Goal: Task Accomplishment & Management: Manage account settings

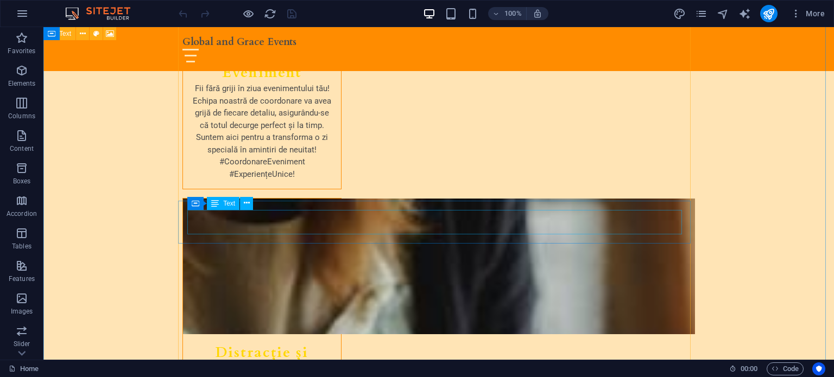
scroll to position [3691, 0]
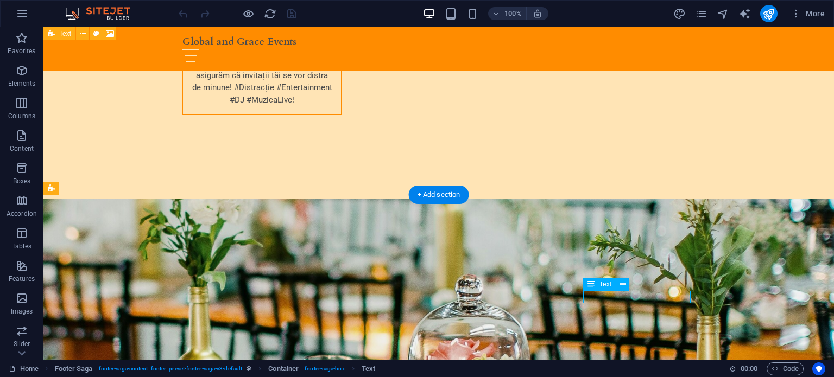
click at [620, 286] on icon at bounding box center [623, 284] width 6 height 11
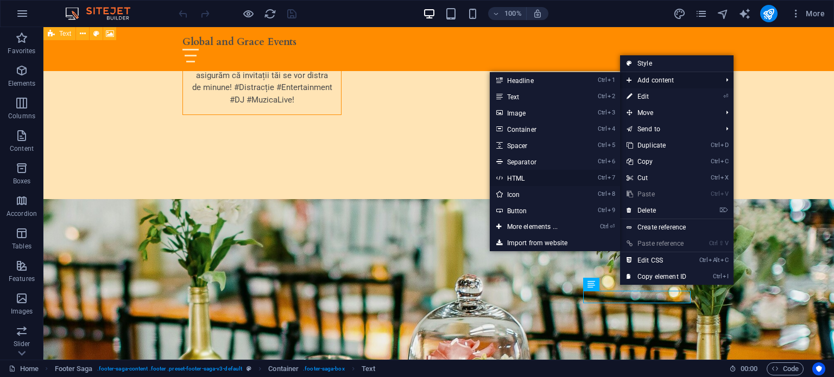
click at [593, 181] on li "Ctrl 7 HTML" at bounding box center [555, 178] width 130 height 16
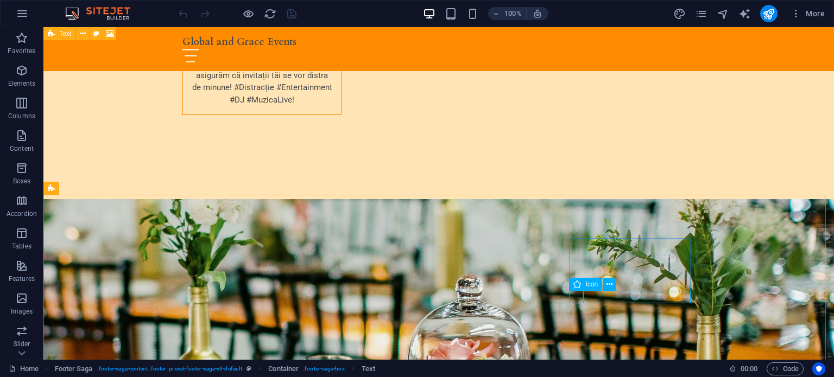
click at [581, 281] on icon at bounding box center [577, 284] width 8 height 13
click at [607, 285] on span "Text" at bounding box center [605, 284] width 12 height 7
click at [620, 285] on icon at bounding box center [623, 284] width 6 height 11
click at [709, 10] on div "More" at bounding box center [751, 13] width 156 height 17
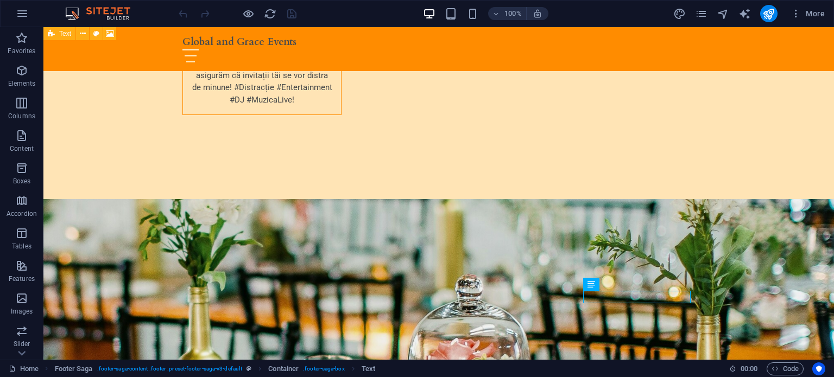
click at [708, 8] on div "More" at bounding box center [751, 13] width 156 height 17
click at [707, 8] on icon "pages" at bounding box center [701, 14] width 12 height 12
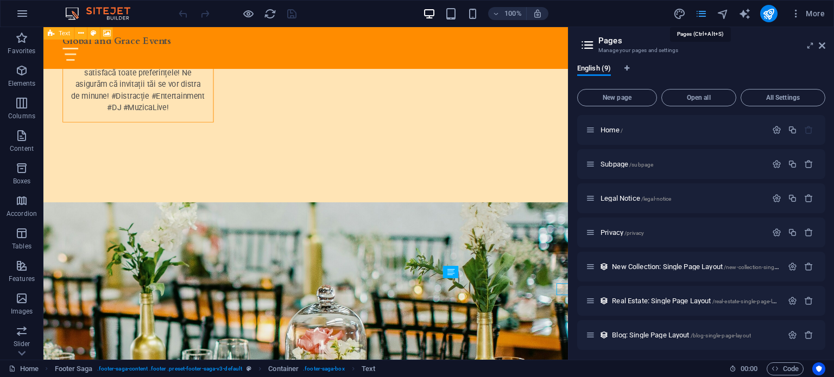
scroll to position [3684, 0]
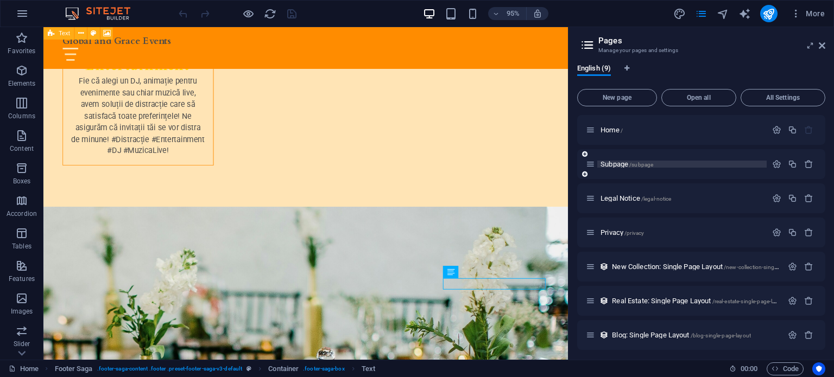
click at [627, 162] on span "Subpage /subpage" at bounding box center [626, 164] width 53 height 8
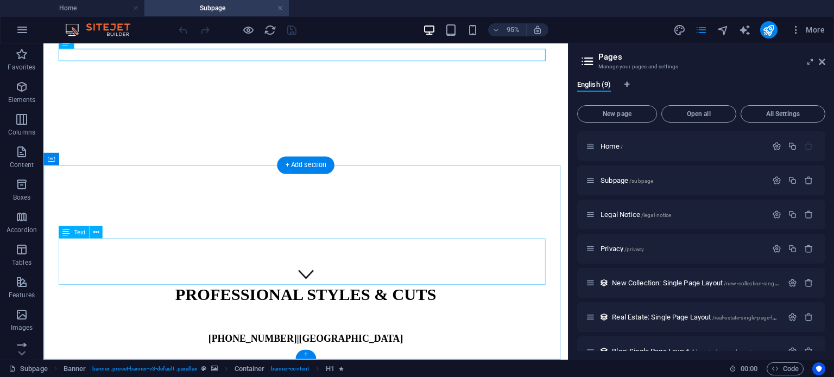
scroll to position [0, 0]
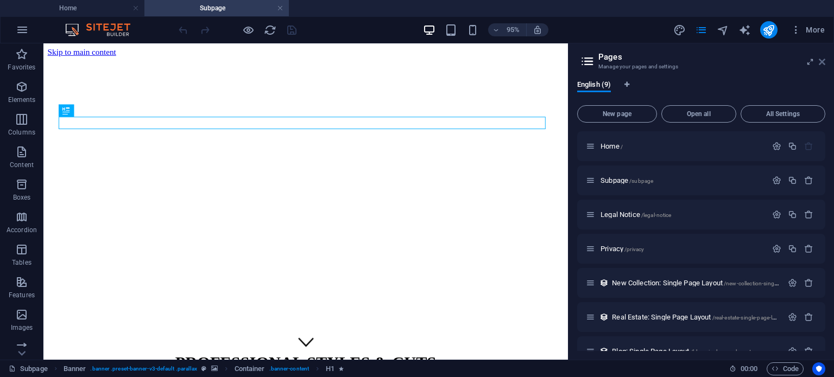
click at [824, 64] on icon at bounding box center [822, 62] width 7 height 9
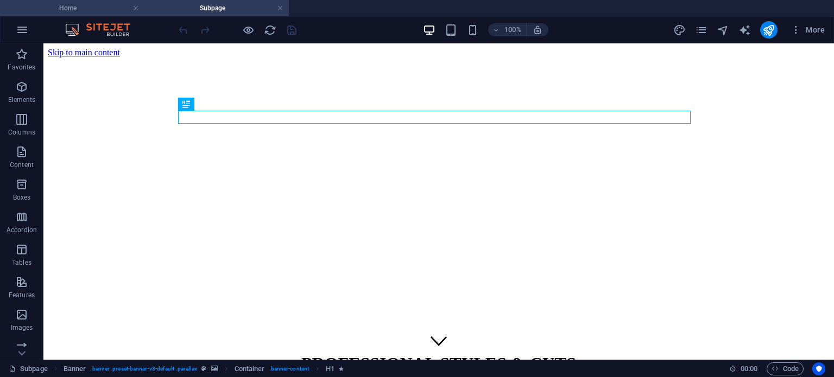
click at [72, 12] on h4 "Home" at bounding box center [72, 8] width 144 height 12
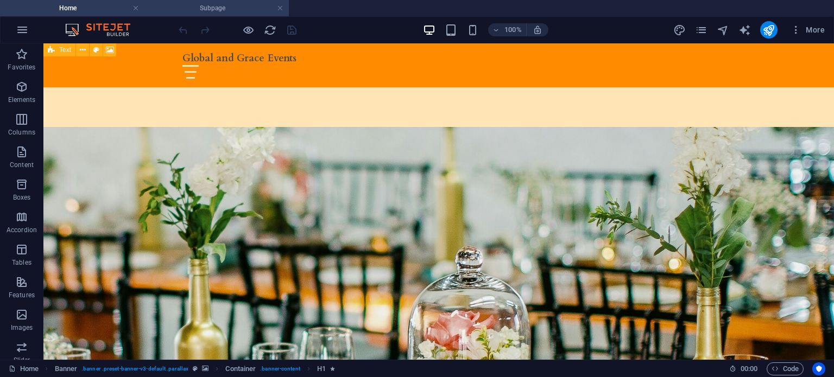
click at [252, 6] on h4 "Subpage" at bounding box center [216, 8] width 144 height 12
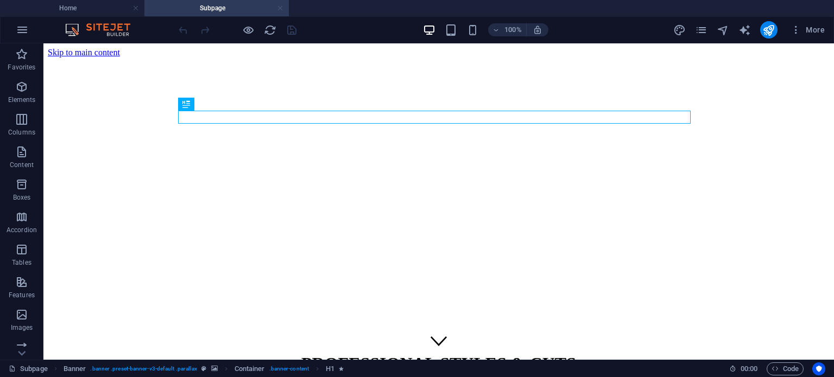
click at [279, 10] on link at bounding box center [280, 8] width 7 height 10
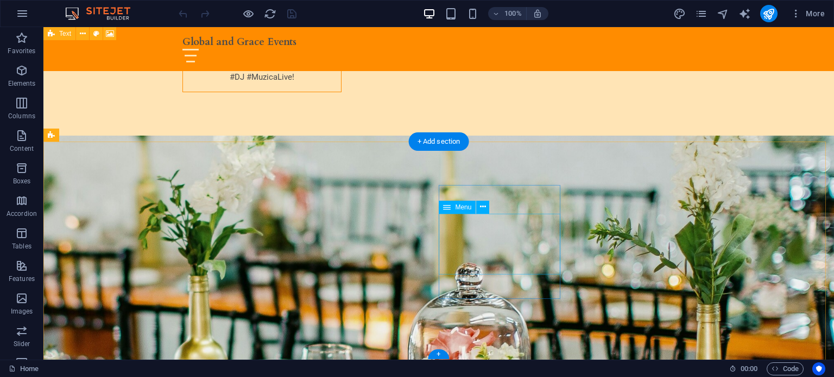
scroll to position [3744, 0]
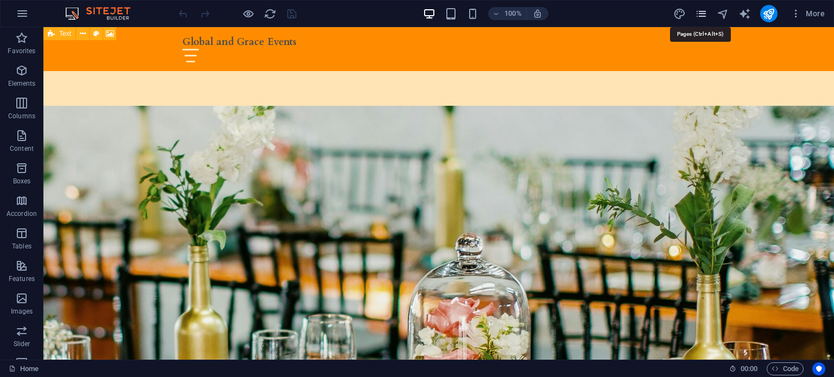
click at [706, 10] on icon "pages" at bounding box center [701, 14] width 12 height 12
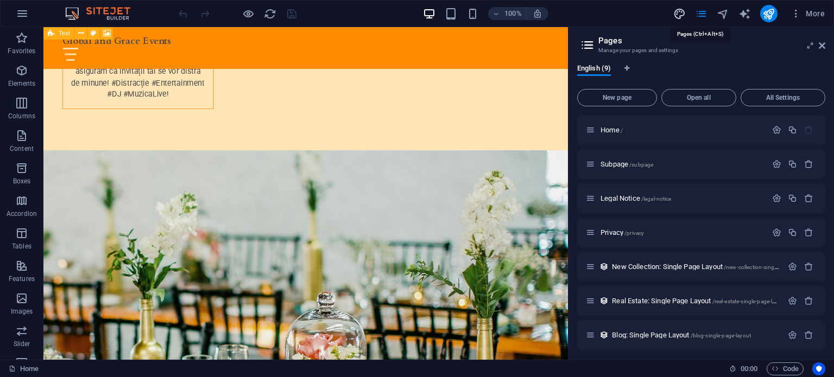
scroll to position [3720, 0]
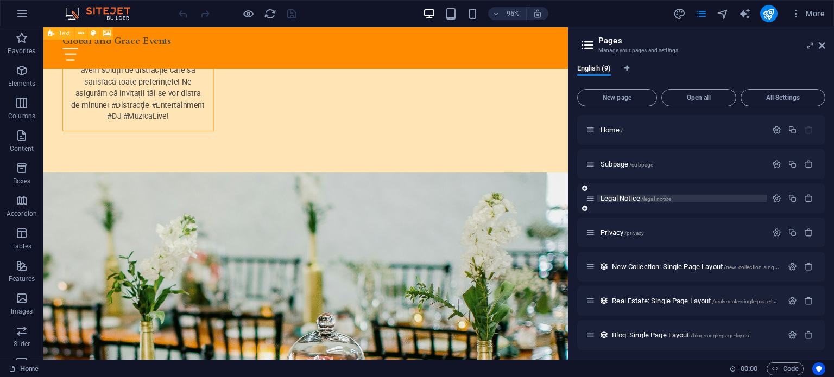
click at [648, 196] on span "/legal-notice" at bounding box center [656, 199] width 30 height 6
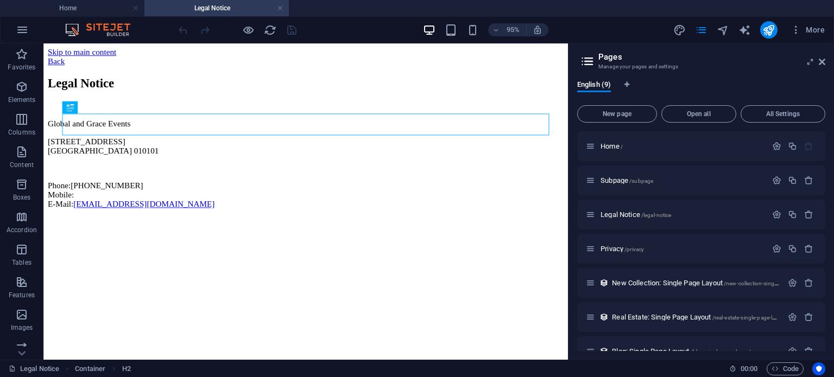
scroll to position [0, 0]
click at [612, 247] on span "Privacy /privacy" at bounding box center [621, 249] width 43 height 8
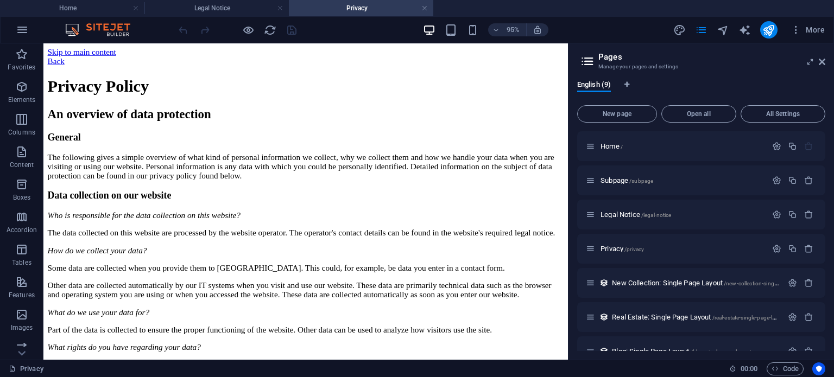
scroll to position [72, 0]
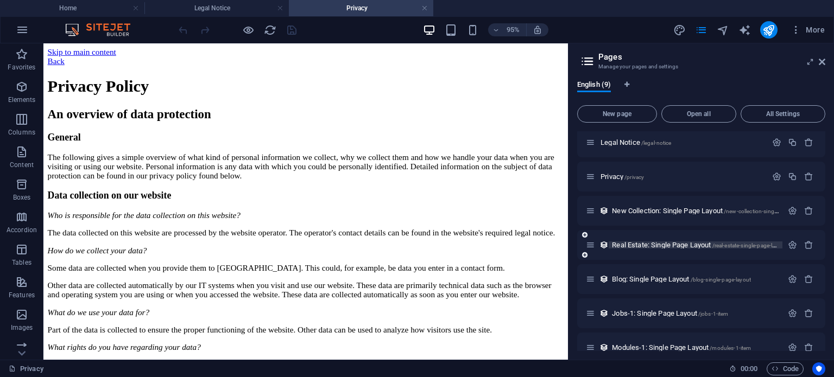
click at [663, 244] on span "Real Estate: Single Page Layout /real-estate-single-page-layout" at bounding box center [699, 245] width 174 height 8
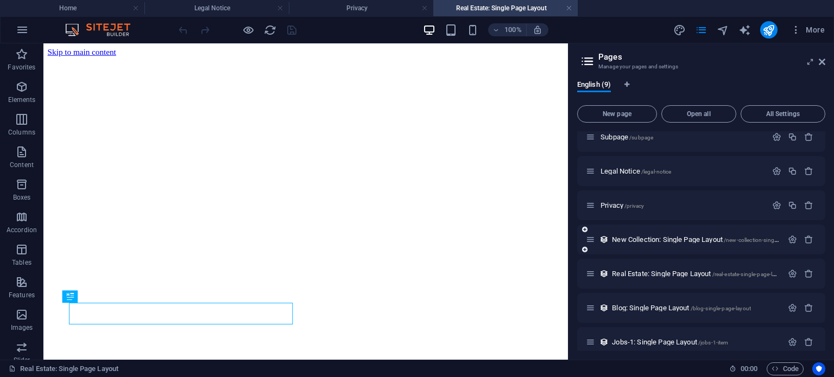
scroll to position [0, 0]
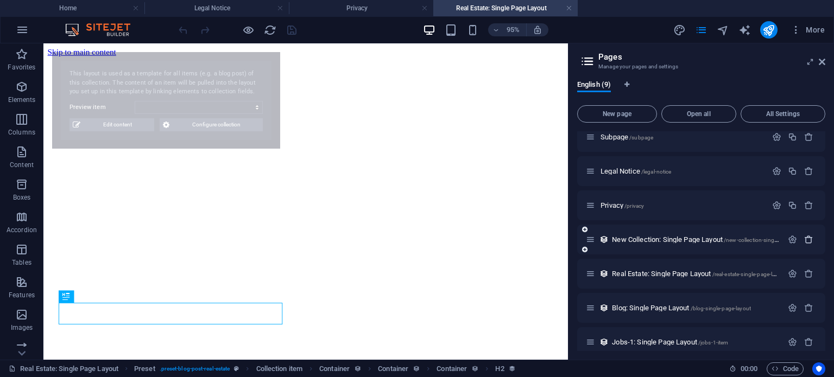
select select "68de86448ae980aaca027671"
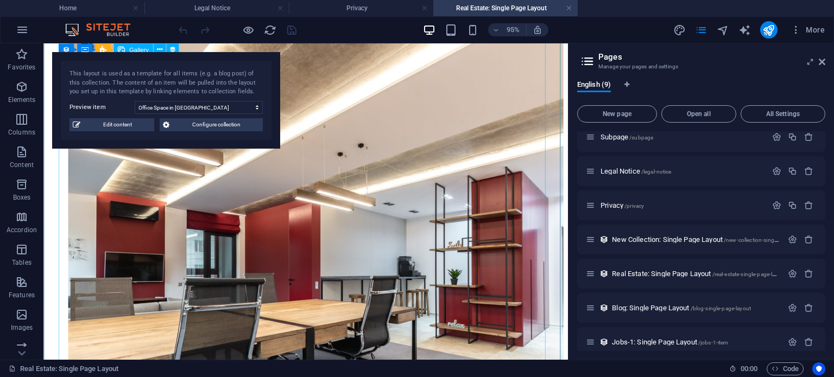
scroll to position [1574, 0]
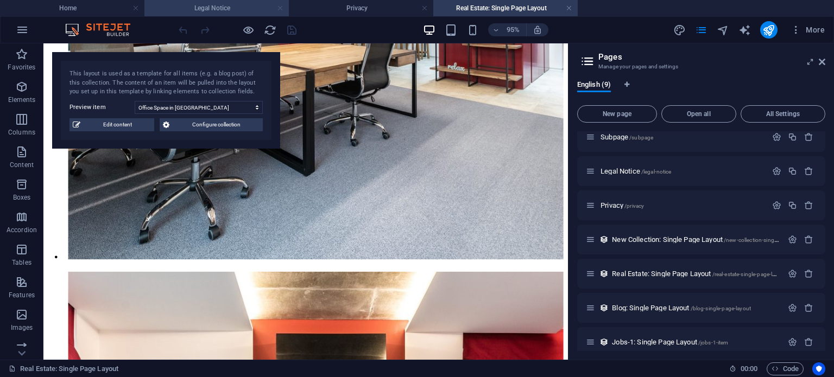
click at [277, 8] on link at bounding box center [280, 8] width 7 height 10
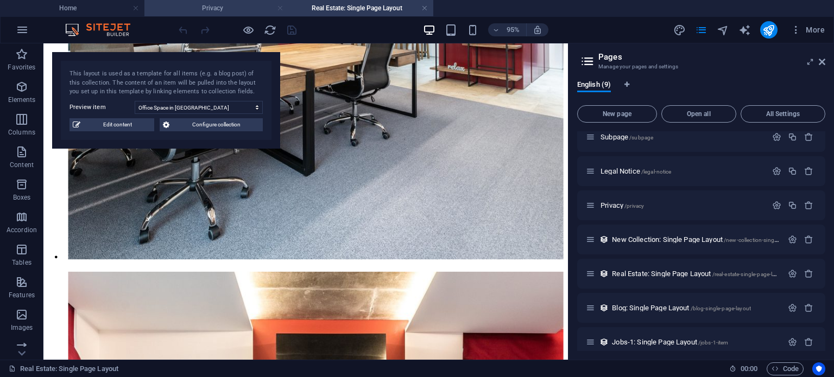
click at [278, 9] on link at bounding box center [280, 8] width 7 height 10
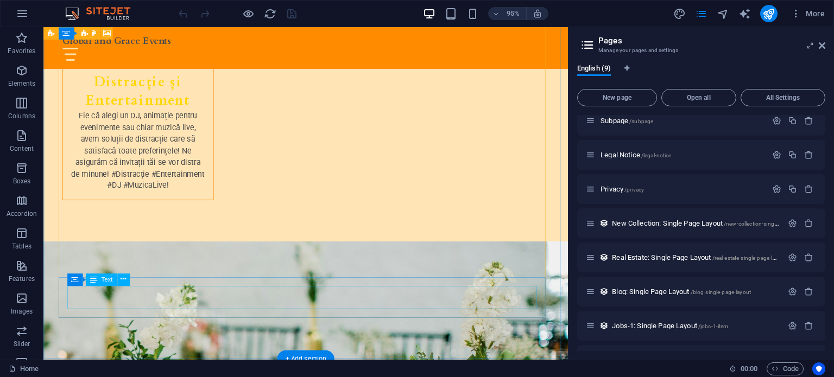
scroll to position [3720, 0]
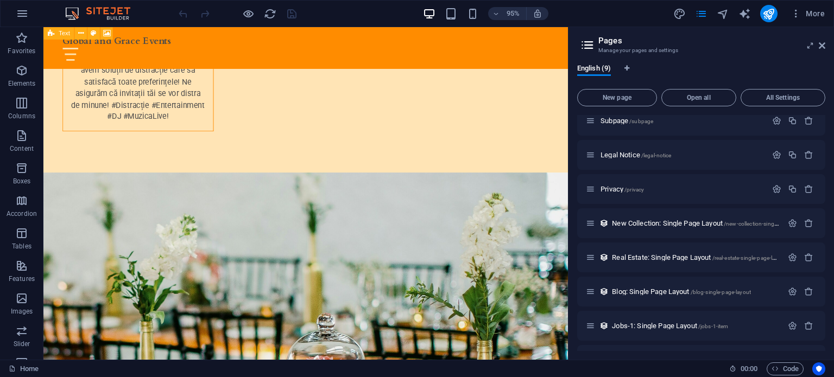
click at [826, 45] on aside "Pages Manage your pages and settings English (9) New page Open all All Settings…" at bounding box center [701, 193] width 266 height 333
click at [824, 43] on icon at bounding box center [822, 45] width 7 height 9
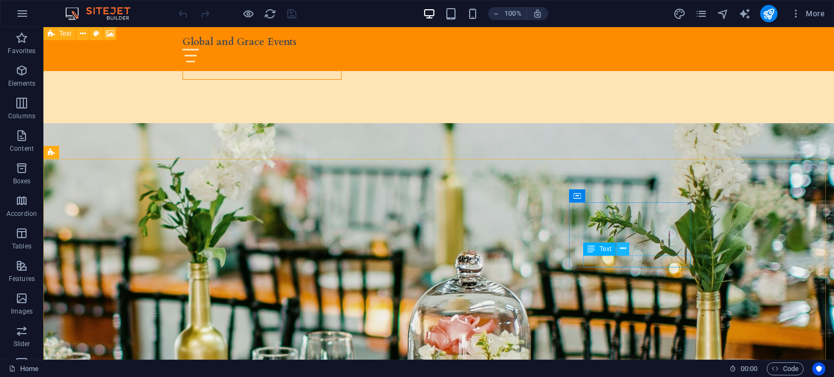
click at [623, 249] on icon at bounding box center [623, 248] width 6 height 11
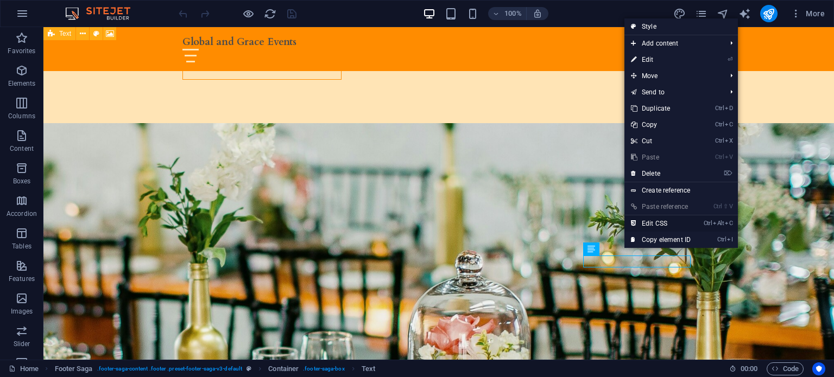
click at [662, 223] on link "Ctrl Alt C Edit CSS" at bounding box center [660, 223] width 73 height 16
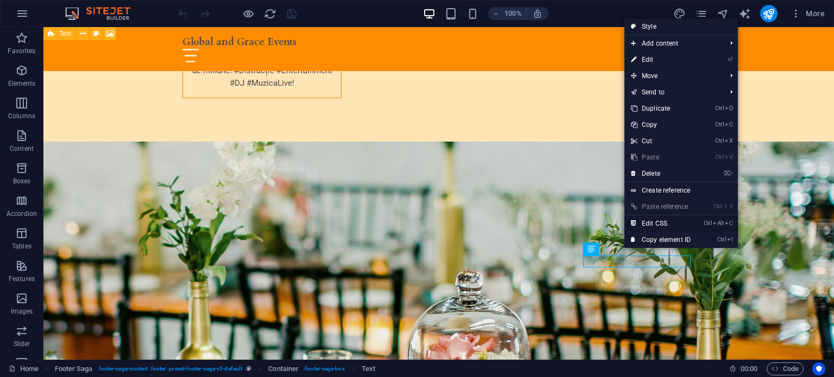
scroll to position [3723, 0]
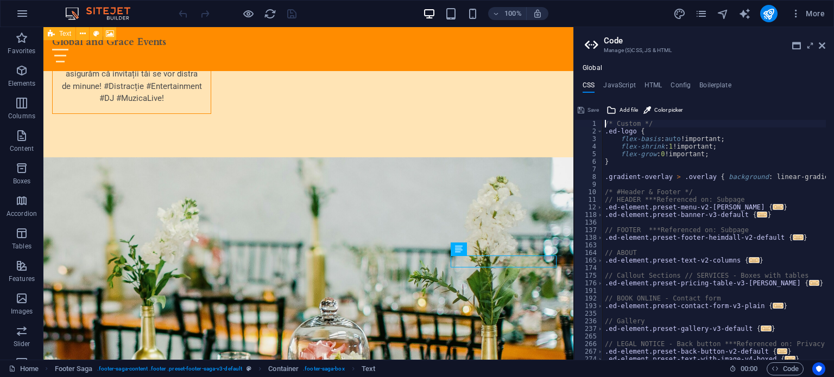
click at [677, 144] on div "/* Custom */ .ed-logo { flex-basis : auto !important; flex-shrink : 1 !importan…" at bounding box center [819, 243] width 434 height 247
click at [630, 132] on div "/* Custom */ .ed-logo { flex-basis : auto !important; flex-shrink : 1 !importan…" at bounding box center [819, 243] width 434 height 247
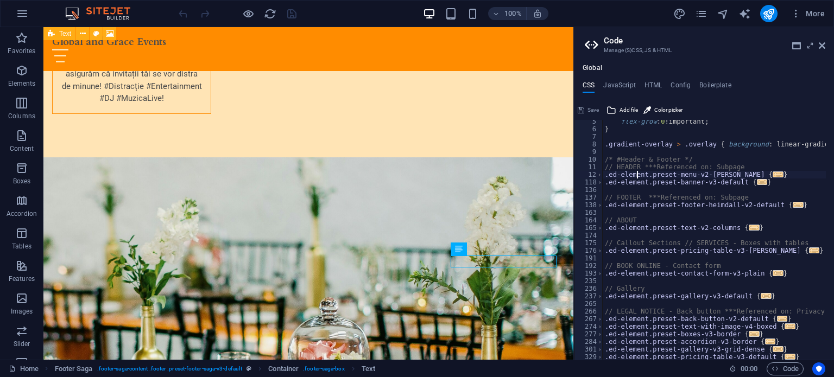
click at [636, 174] on div "flex-grow : 0 !important; } .gradient-overlay > .overlay { background : linear-…" at bounding box center [819, 241] width 434 height 247
click at [627, 218] on div "flex-grow : 0 !important; } .gradient-overlay > .overlay { background : linear-…" at bounding box center [819, 241] width 434 height 247
click at [649, 182] on div "flex-grow : 0 !important; } .gradient-overlay > .overlay { background : linear-…" at bounding box center [819, 241] width 434 height 247
type textarea ".ed-element.preset-banner-v3-default {"
click at [649, 210] on div "flex-grow : 0 !important; } .gradient-overlay > .overlay { background : linear-…" at bounding box center [819, 241] width 434 height 247
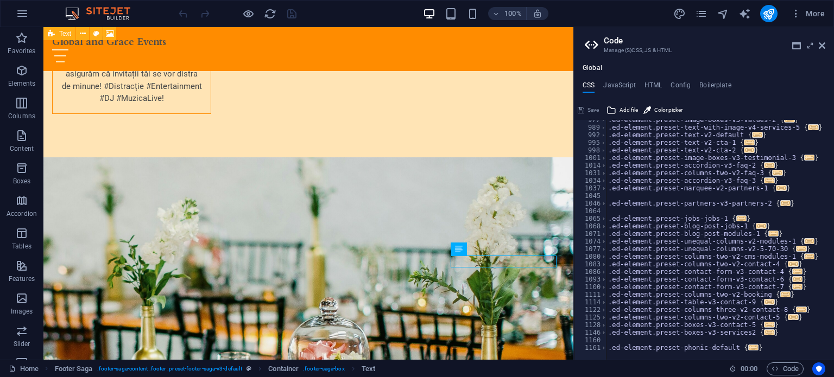
scroll to position [510, 0]
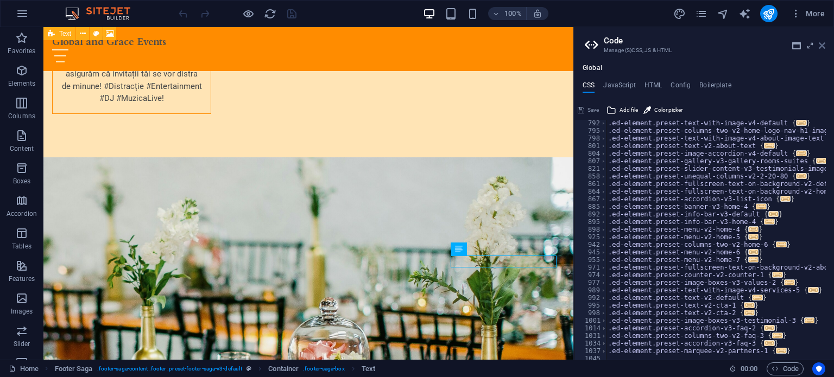
click at [823, 45] on icon at bounding box center [822, 45] width 7 height 9
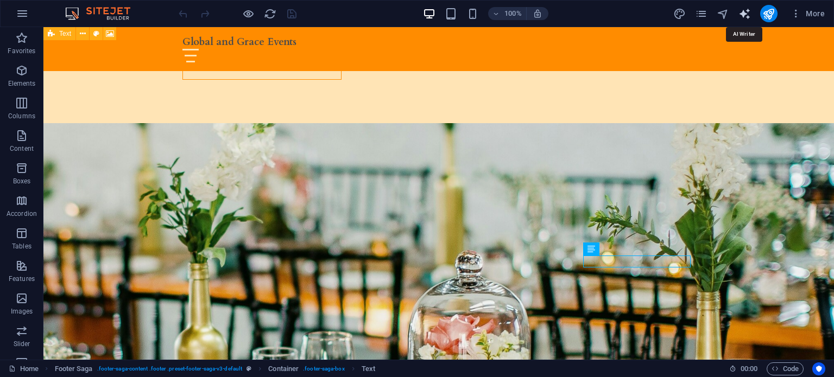
click at [749, 12] on icon "text_generator" at bounding box center [744, 14] width 12 height 12
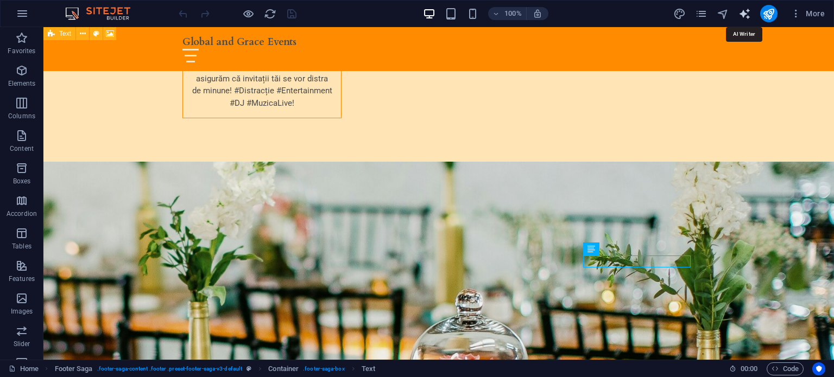
scroll to position [3720, 0]
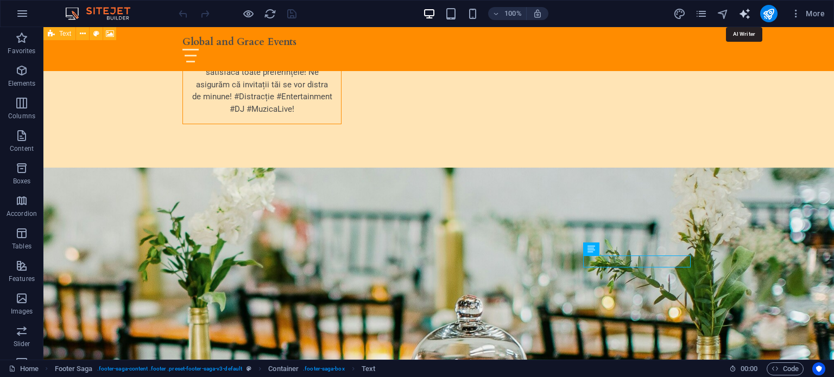
select select "English"
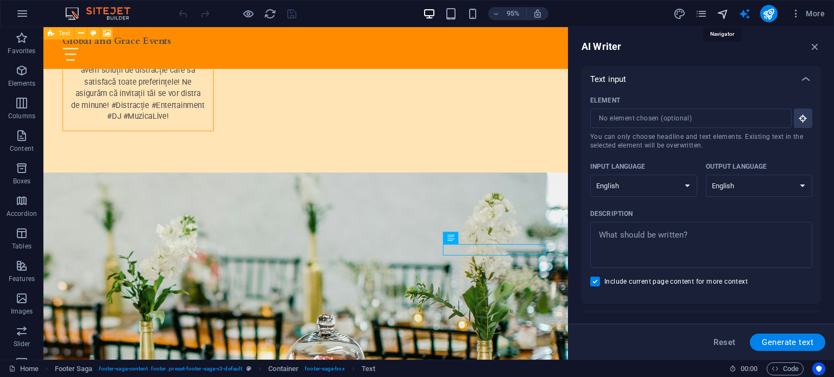
click at [719, 14] on icon "navigator" at bounding box center [722, 14] width 12 height 12
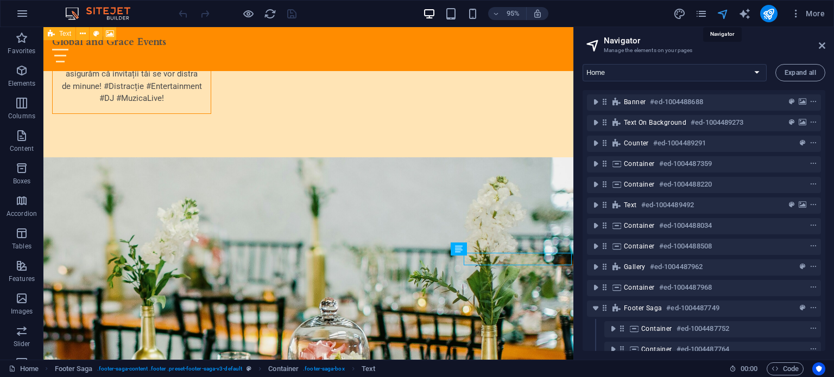
scroll to position [226, 0]
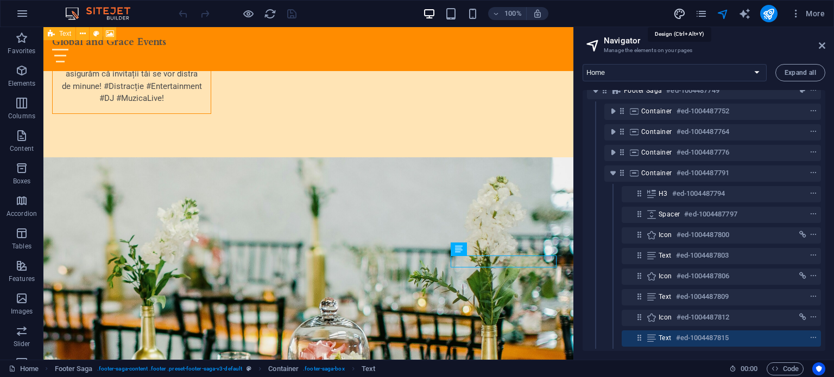
click at [679, 17] on icon "design" at bounding box center [679, 14] width 12 height 12
select select "px"
select select "200"
select select "px"
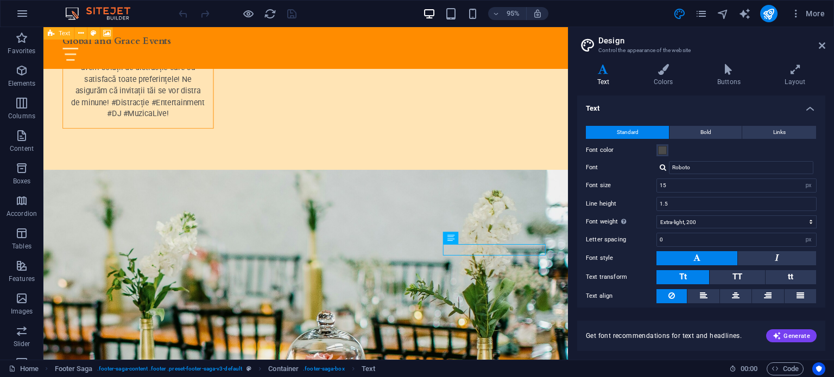
scroll to position [3720, 0]
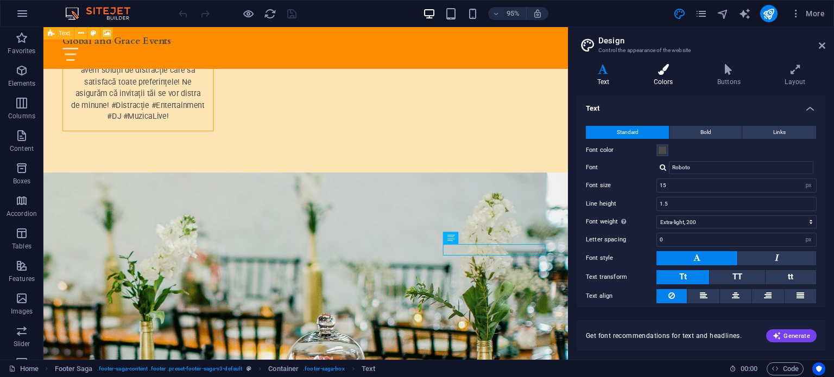
click at [675, 78] on h4 "Colors" at bounding box center [665, 75] width 64 height 23
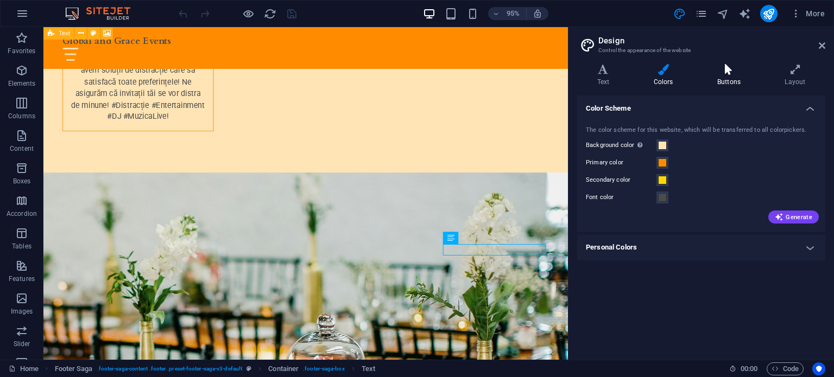
click at [722, 71] on icon at bounding box center [728, 69] width 63 height 11
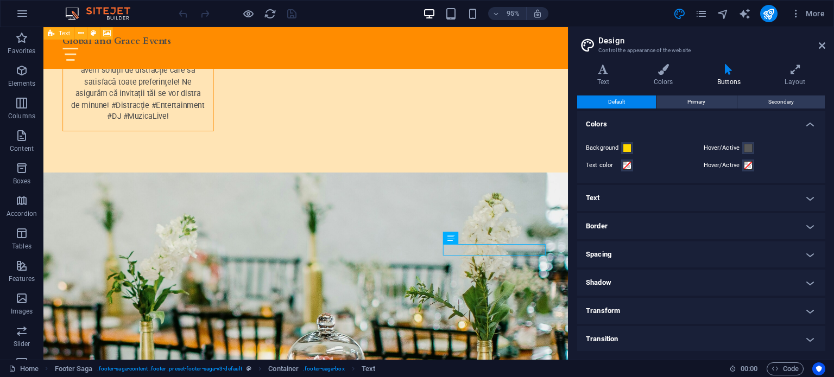
click at [816, 48] on header "Design Control the appearance of the website" at bounding box center [702, 41] width 246 height 28
click at [822, 43] on icon at bounding box center [822, 45] width 7 height 9
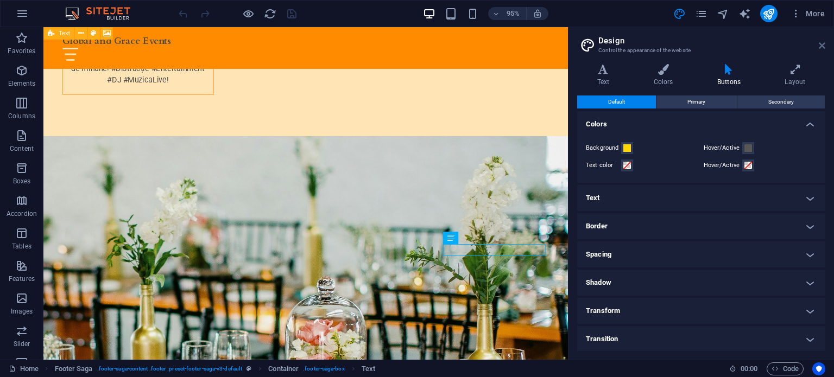
scroll to position [3726, 0]
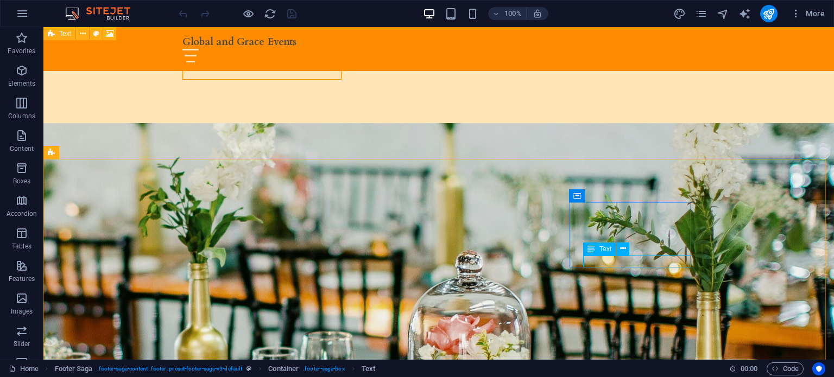
click at [606, 247] on span "Text" at bounding box center [605, 249] width 12 height 7
click at [618, 248] on button at bounding box center [622, 249] width 13 height 13
drag, startPoint x: 580, startPoint y: 229, endPoint x: 621, endPoint y: 250, distance: 46.1
click at [621, 250] on icon at bounding box center [623, 248] width 6 height 11
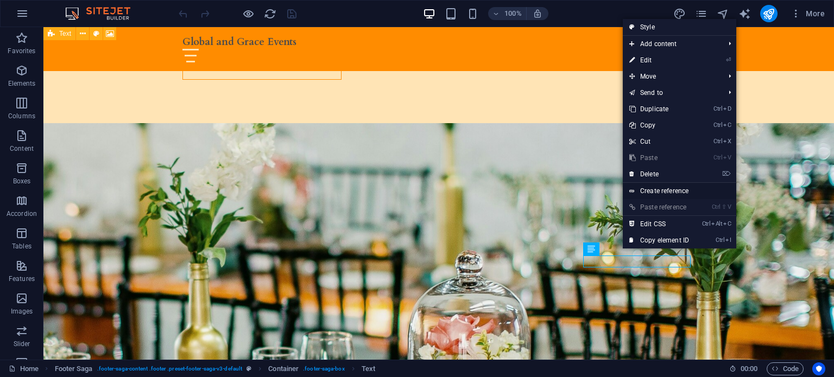
click at [662, 189] on link "Create reference" at bounding box center [679, 191] width 113 height 16
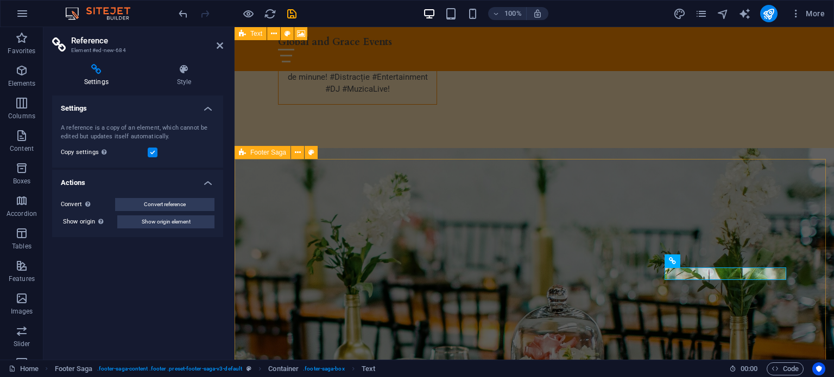
scroll to position [3713, 0]
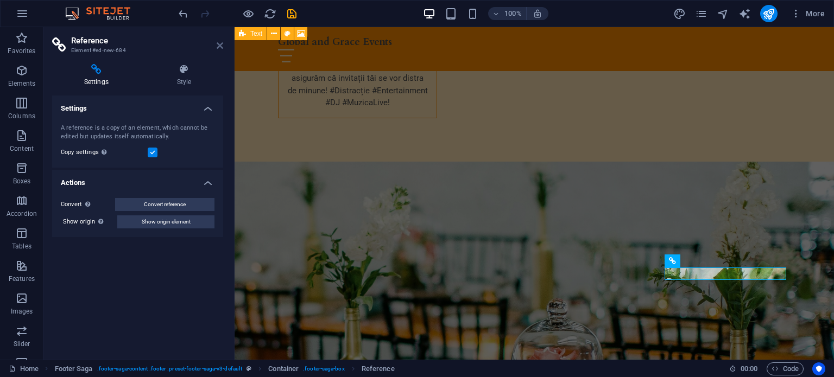
click at [217, 45] on icon at bounding box center [220, 45] width 7 height 9
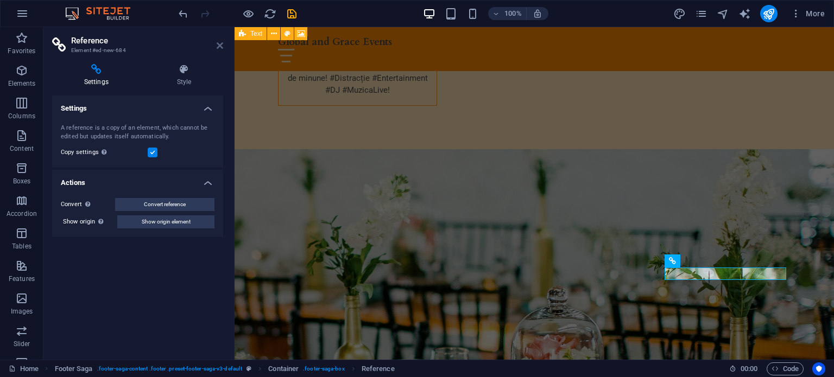
scroll to position [3726, 0]
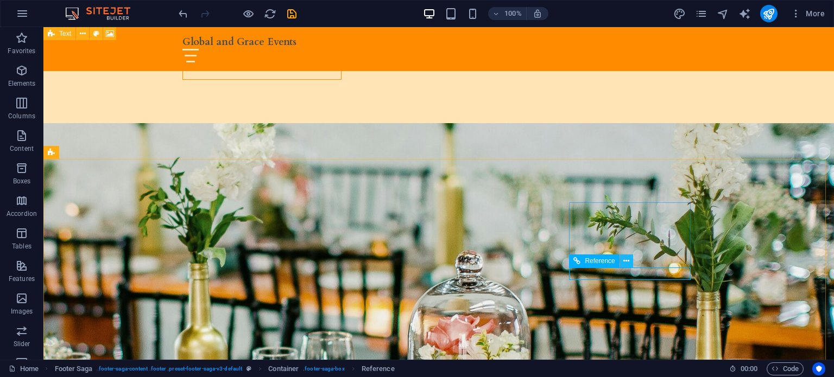
click at [625, 261] on icon at bounding box center [626, 261] width 6 height 11
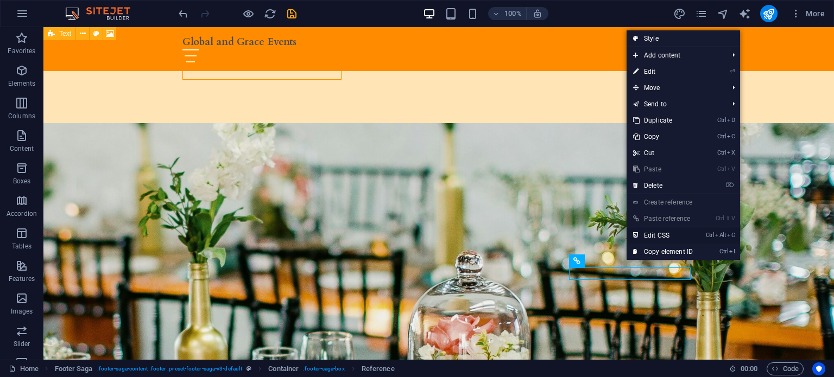
click at [675, 231] on link "Ctrl Alt C Edit CSS" at bounding box center [662, 235] width 73 height 16
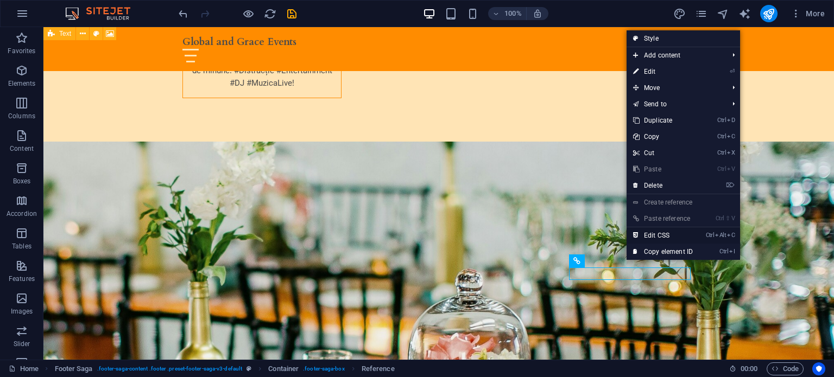
scroll to position [3723, 0]
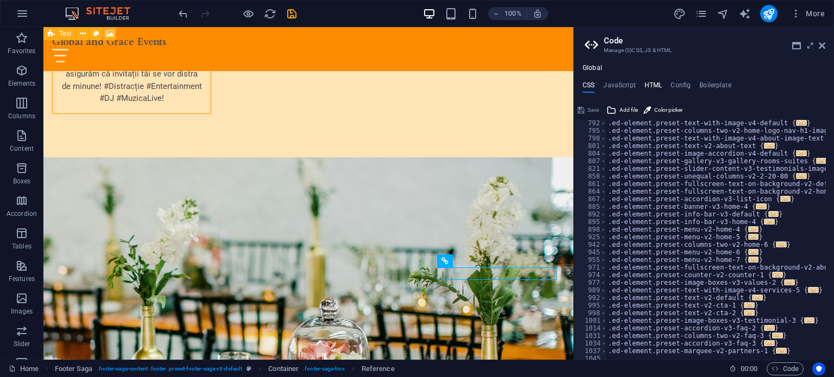
click at [653, 84] on h4 "HTML" at bounding box center [653, 87] width 18 height 12
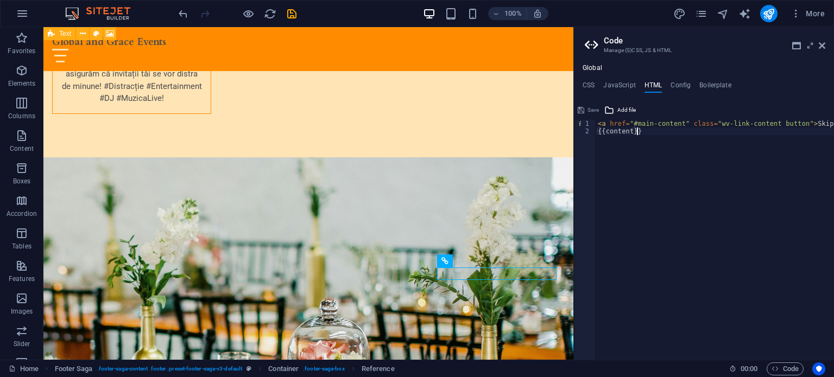
drag, startPoint x: 675, startPoint y: 351, endPoint x: 721, endPoint y: 352, distance: 46.7
click at [736, 345] on div "<a href="#main-content" class="wv-link-content button">Skip to main content</a>…" at bounding box center [704, 240] width 260 height 240
click at [773, 121] on div "< a href = "#main-content" class = "wv-link-content button" > Skip to main cont…" at bounding box center [691, 243] width 285 height 247
type textarea "<a href="#main-content" class="wv-link-content button">Skip to main content</a>"
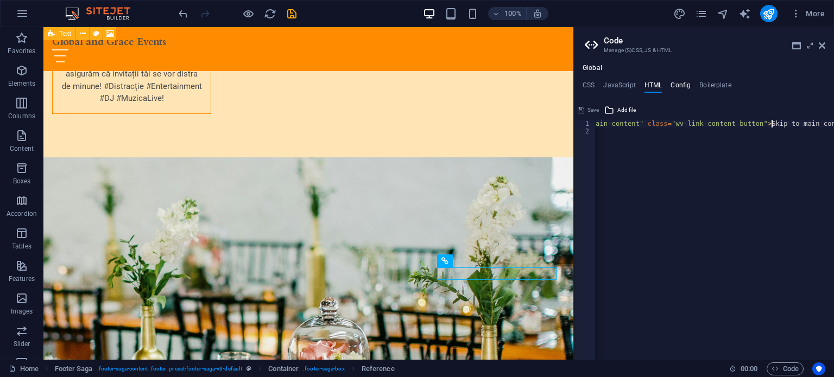
click at [688, 85] on h4 "Config" at bounding box center [680, 87] width 20 height 12
type textarea "$color-background: #FFE4B5;"
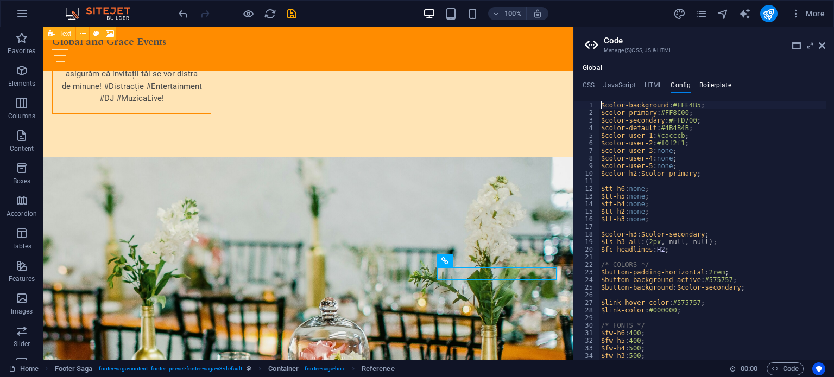
click at [708, 84] on h4 "Boilerplate" at bounding box center [715, 87] width 32 height 12
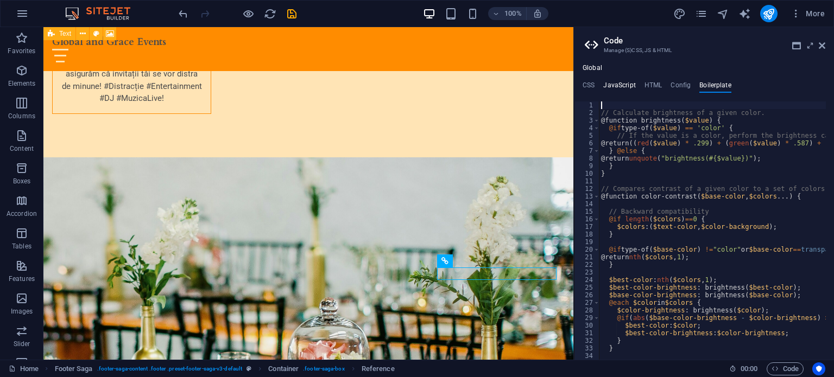
click at [621, 86] on h4 "JavaScript" at bounding box center [619, 87] width 32 height 12
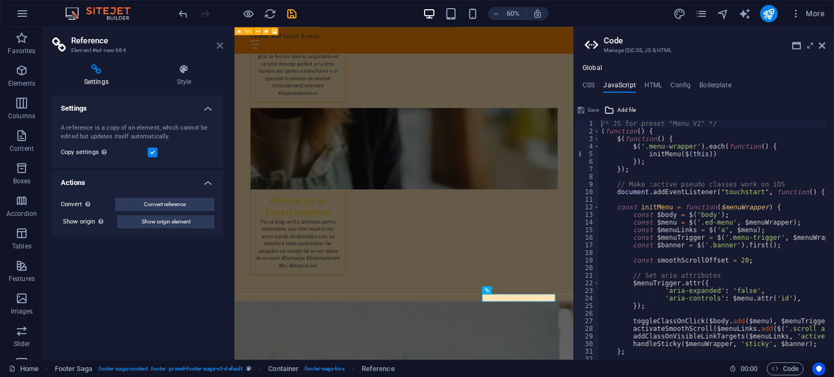
click at [223, 45] on icon at bounding box center [220, 45] width 7 height 9
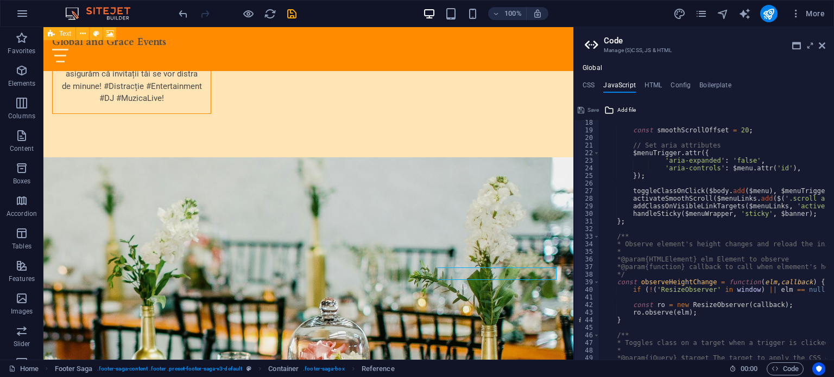
scroll to position [163, 0]
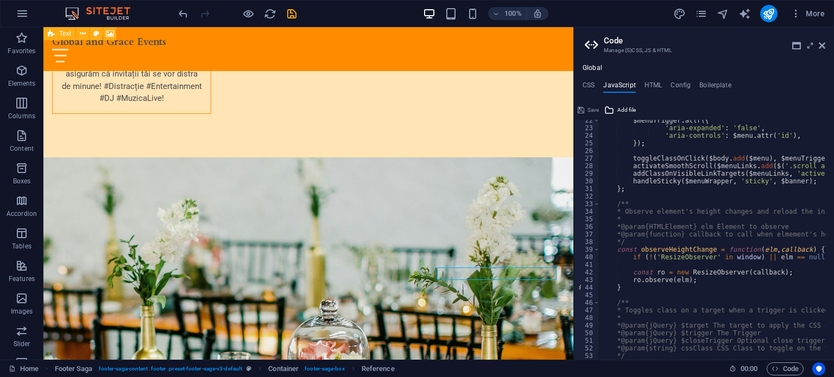
type textarea "/**"
click at [672, 301] on div "$menuTrigger . attr ({ 'aria-expanded' : 'false' , 'aria-controls' : $menu . at…" at bounding box center [841, 240] width 484 height 247
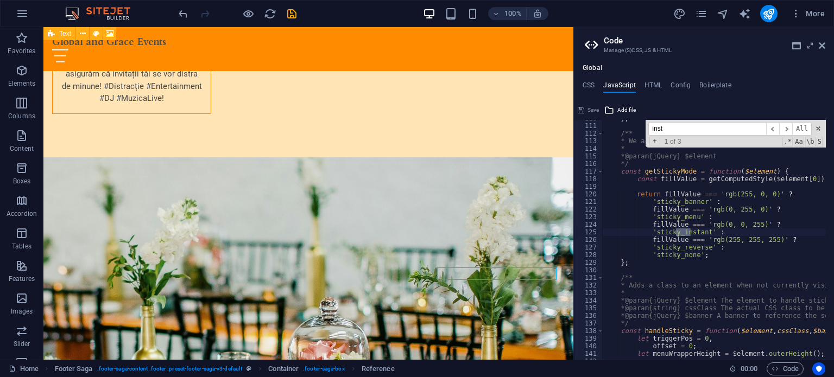
scroll to position [834, 0]
type input "instagram"
click at [589, 84] on h4 "CSS" at bounding box center [588, 87] width 12 height 12
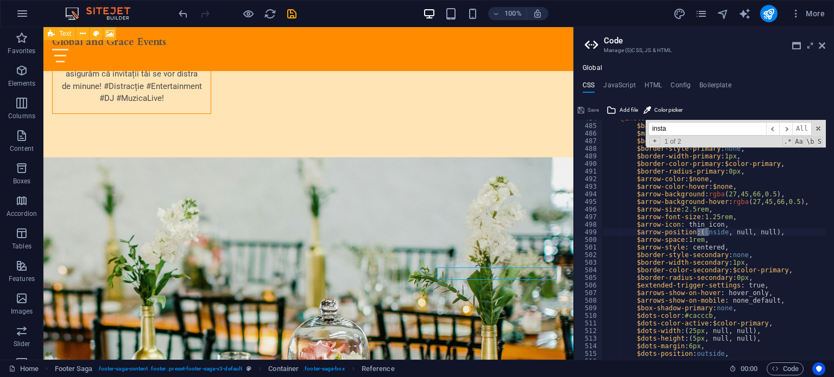
scroll to position [887, 0]
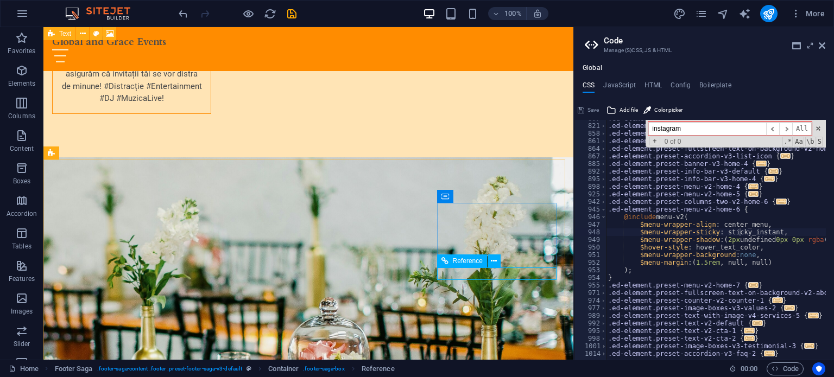
type input "instagram"
click at [475, 261] on span "Reference" at bounding box center [468, 261] width 30 height 7
click at [471, 261] on span "Reference" at bounding box center [468, 261] width 30 height 7
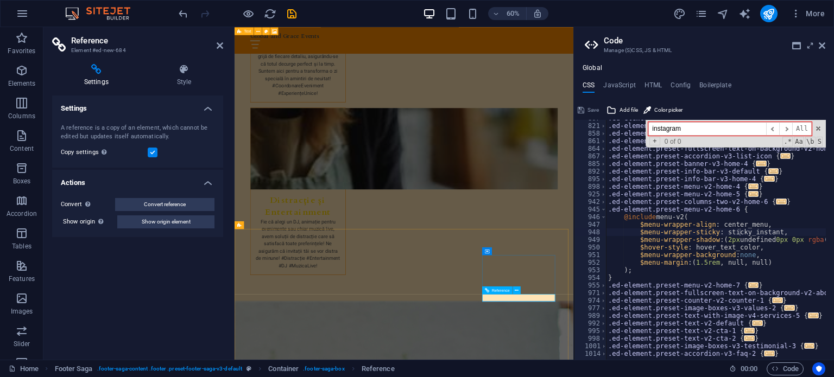
click at [485, 288] on icon at bounding box center [487, 291] width 4 height 8
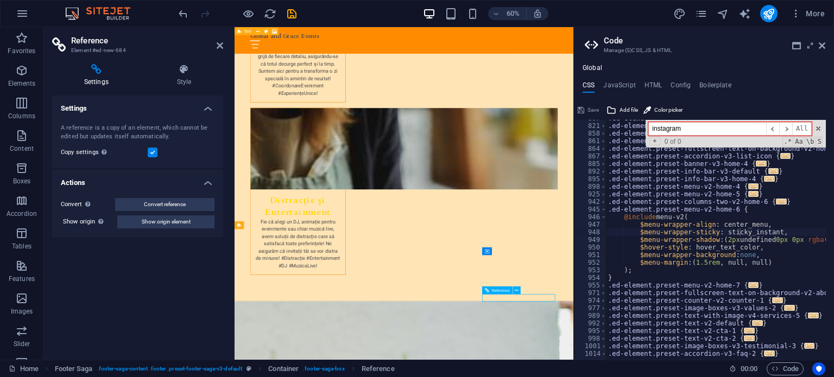
click at [485, 288] on icon at bounding box center [487, 291] width 4 height 8
click at [185, 126] on div "A reference is a copy of an element, which cannot be edited but updates itself …" at bounding box center [138, 133] width 154 height 18
click at [80, 36] on h2 "Reference" at bounding box center [147, 41] width 152 height 10
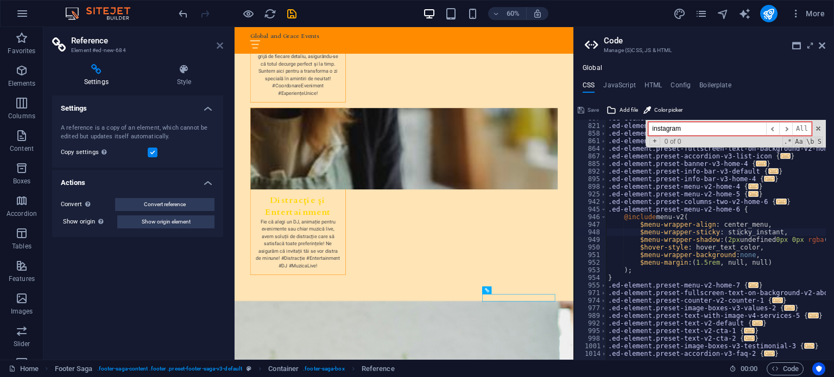
click at [221, 46] on icon at bounding box center [220, 45] width 7 height 9
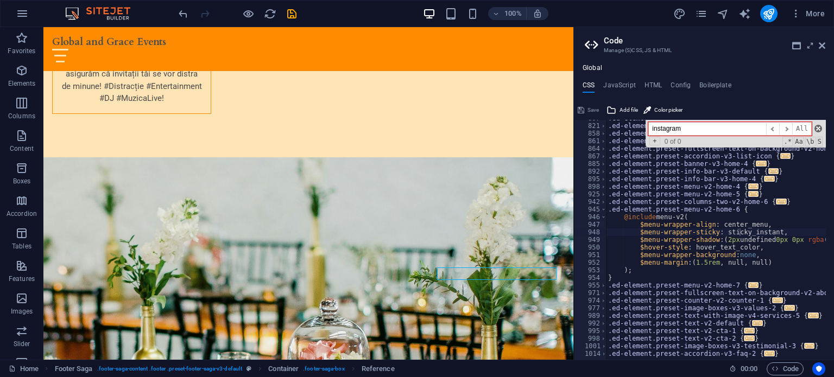
click at [819, 125] on span at bounding box center [818, 129] width 8 height 8
type textarea "$menu-wrapper-sticky: sticky_instant,"
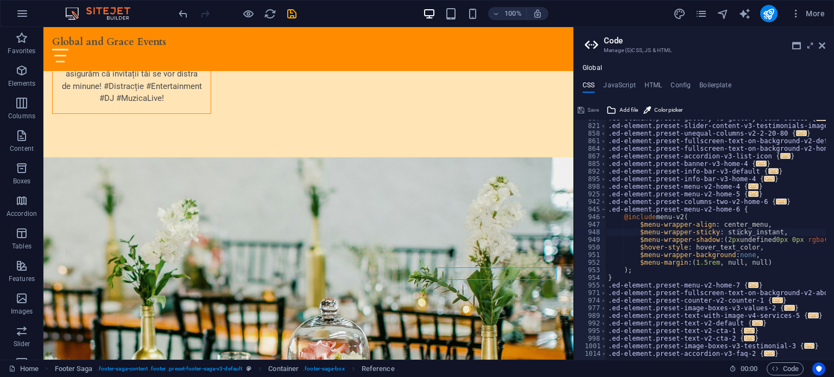
click at [816, 46] on header "Code Manage (S)CSS, JS & HTML" at bounding box center [705, 41] width 240 height 28
click at [819, 46] on icon at bounding box center [822, 45] width 7 height 9
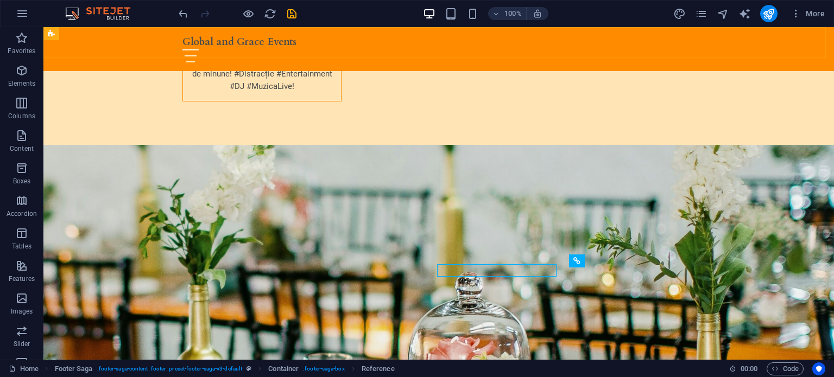
scroll to position [3726, 0]
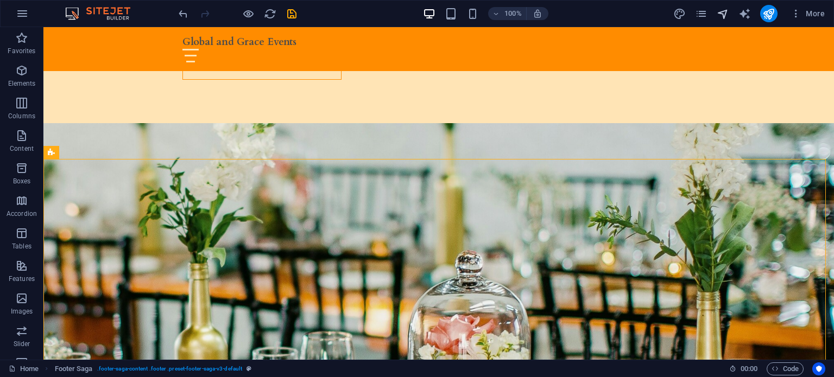
click at [718, 12] on span "navigator" at bounding box center [722, 14] width 13 height 12
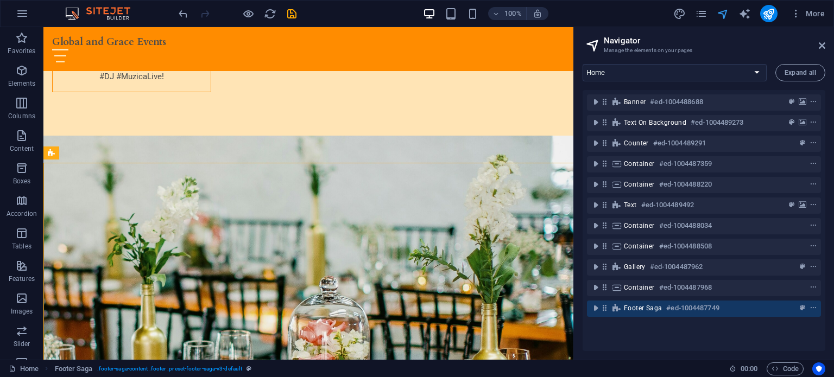
scroll to position [3723, 0]
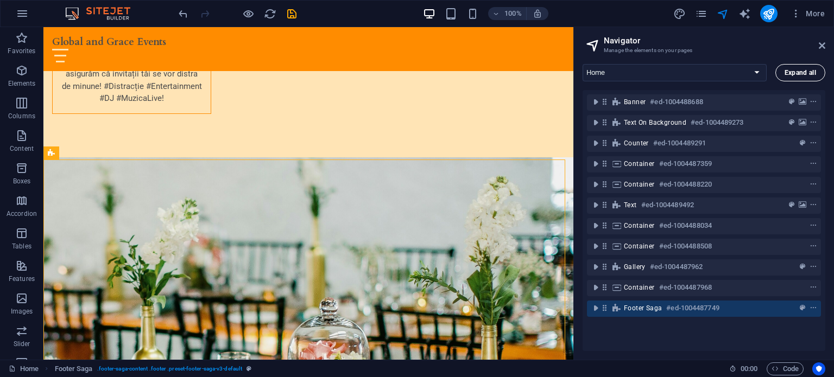
click at [808, 67] on button "Expand all" at bounding box center [800, 72] width 50 height 17
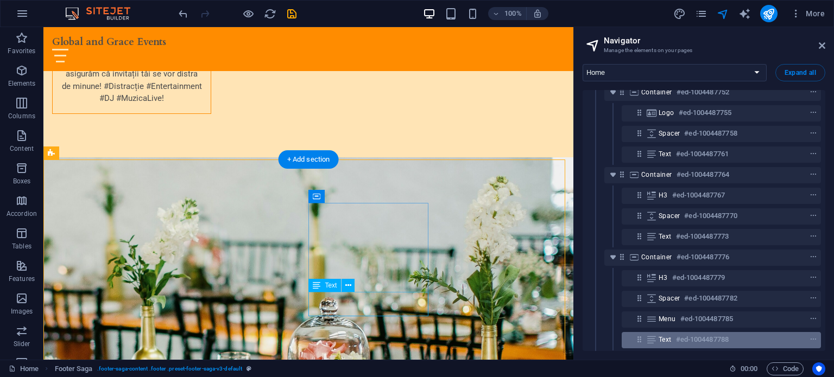
scroll to position [3403, 0]
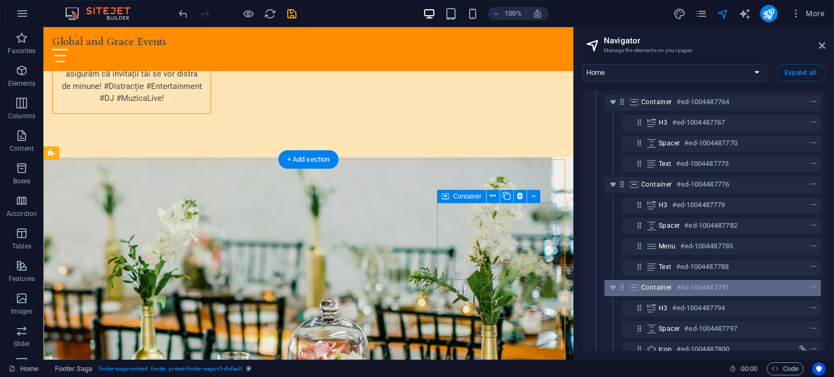
click at [670, 293] on div "Container #ed-1004487791" at bounding box center [703, 287] width 125 height 13
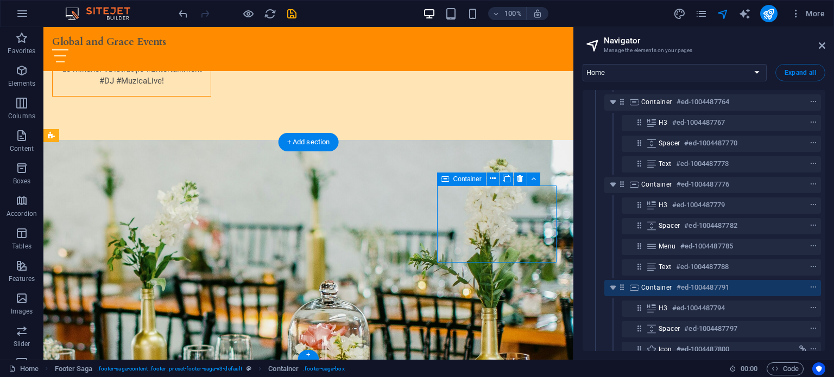
click at [613, 289] on icon "toggle-expand" at bounding box center [612, 287] width 11 height 11
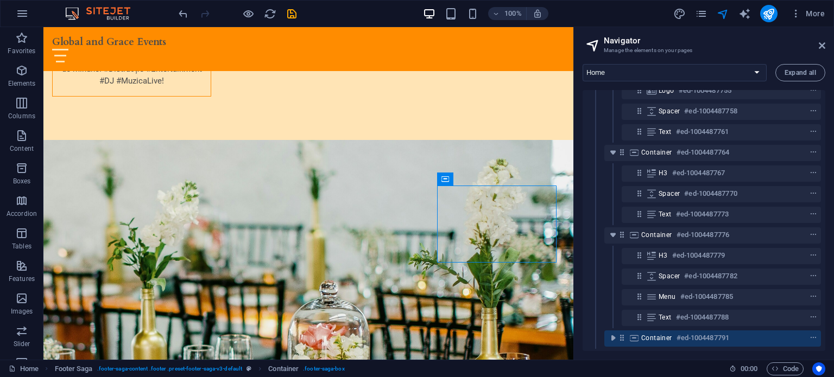
scroll to position [3361, 0]
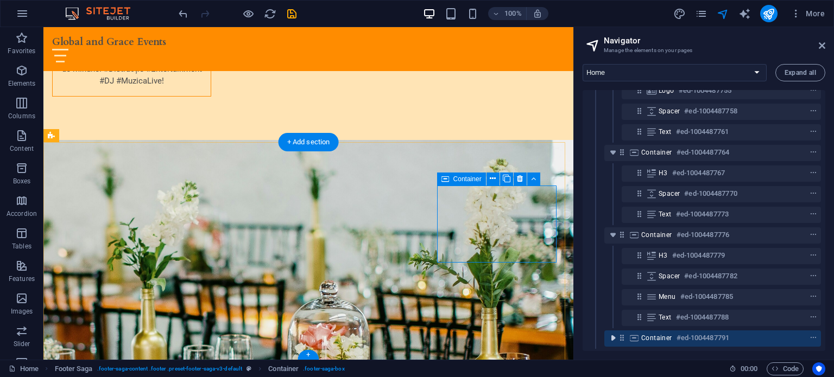
click at [610, 333] on icon "toggle-expand" at bounding box center [612, 338] width 11 height 11
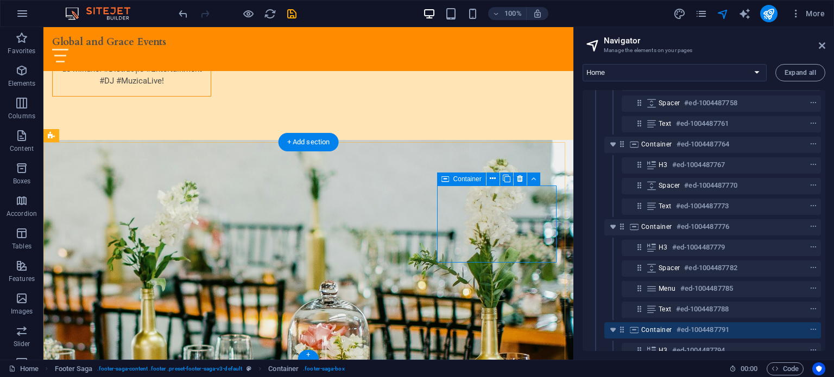
scroll to position [3433, 0]
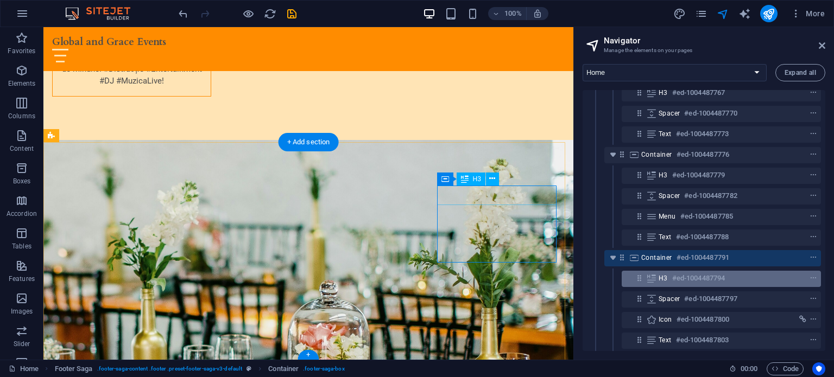
click at [690, 277] on h6 "#ed-1004487794" at bounding box center [698, 278] width 53 height 13
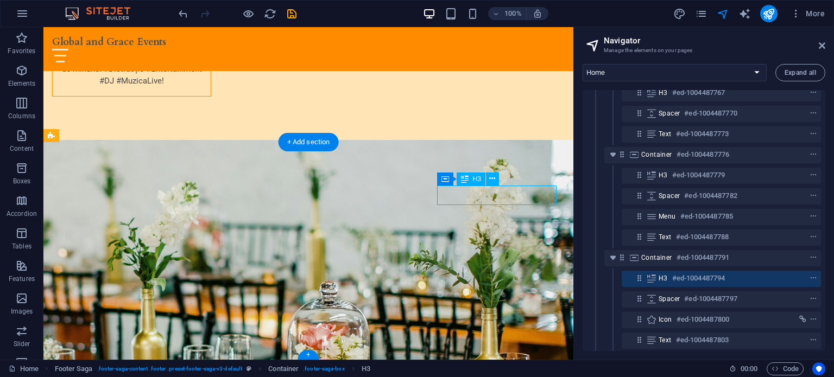
click at [690, 276] on h6 "#ed-1004487794" at bounding box center [698, 278] width 53 height 13
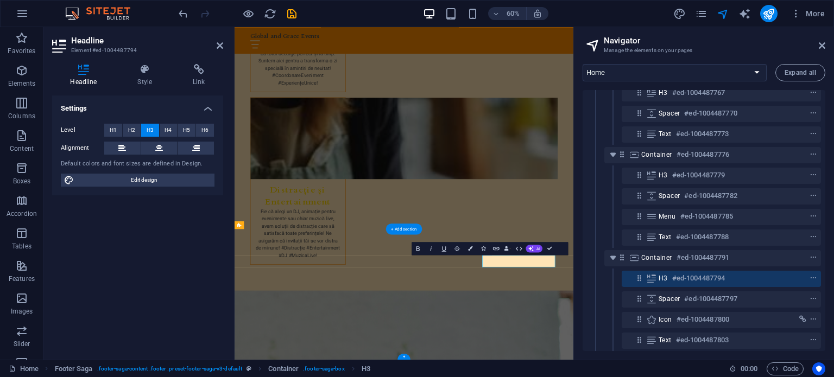
scroll to position [3723, 0]
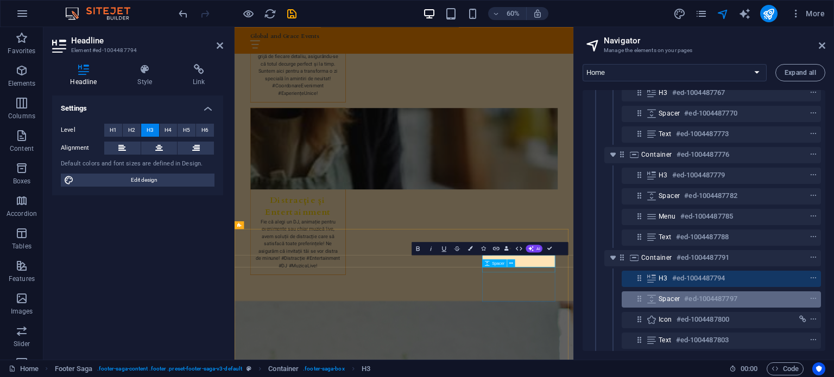
click at [683, 300] on div "Spacer #ed-1004487797" at bounding box center [712, 299] width 108 height 13
select select "px"
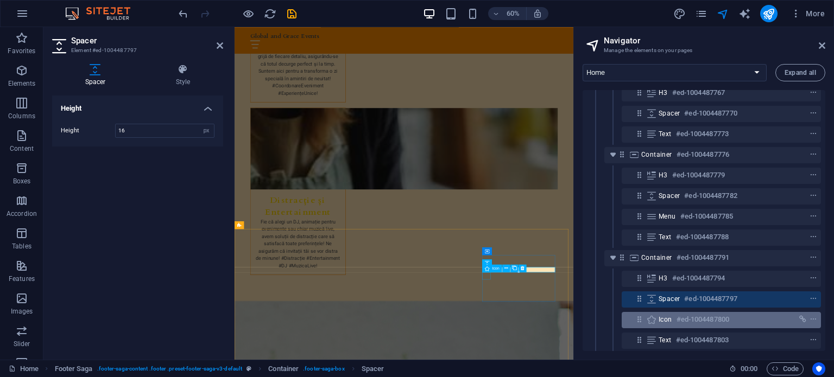
click at [684, 319] on h6 "#ed-1004487800" at bounding box center [702, 319] width 53 height 13
select select "xMidYMid"
select select "px"
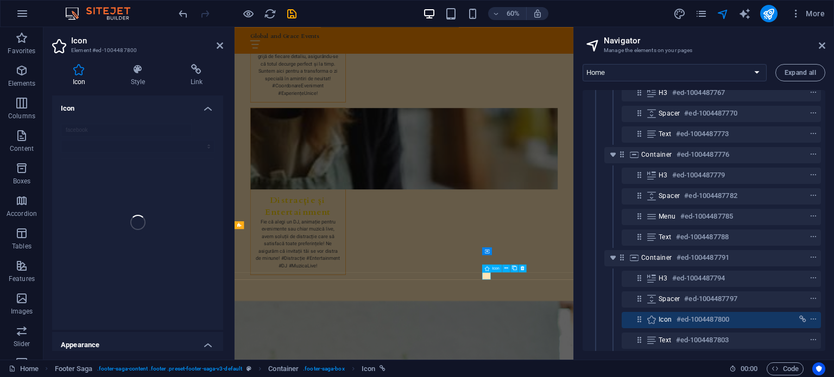
scroll to position [3505, 0]
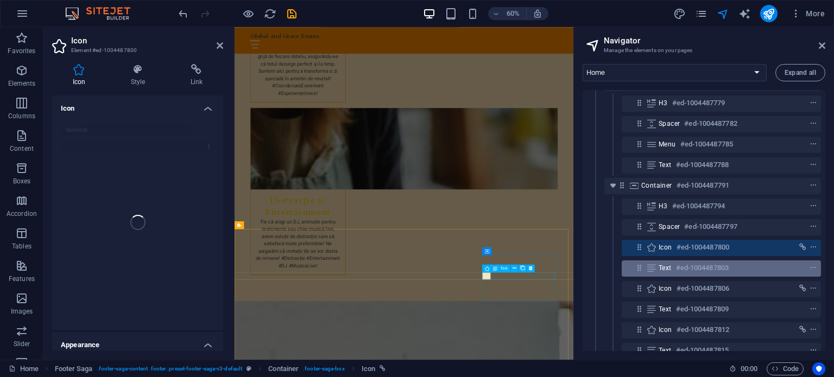
click at [685, 267] on h6 "#ed-1004487803" at bounding box center [702, 268] width 53 height 13
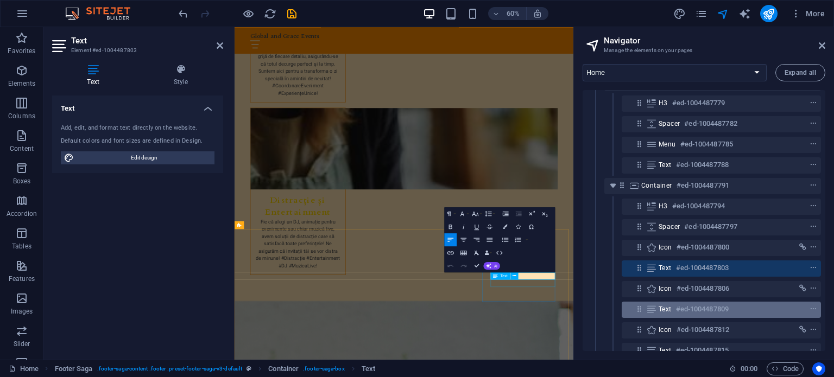
click at [686, 307] on h6 "#ed-1004487809" at bounding box center [702, 309] width 53 height 13
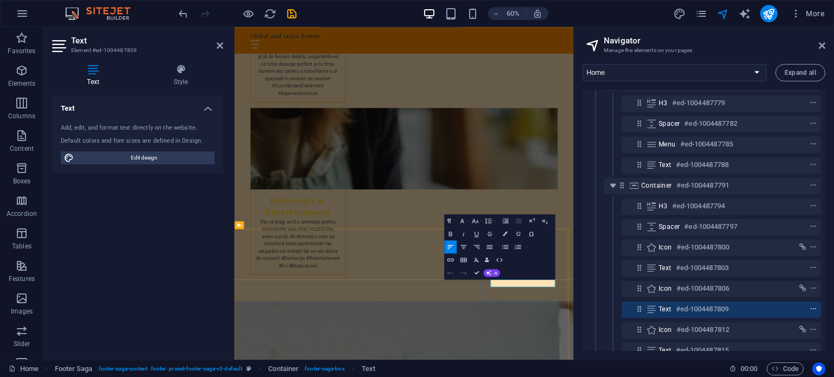
click at [808, 308] on span "context-menu" at bounding box center [813, 310] width 11 height 8
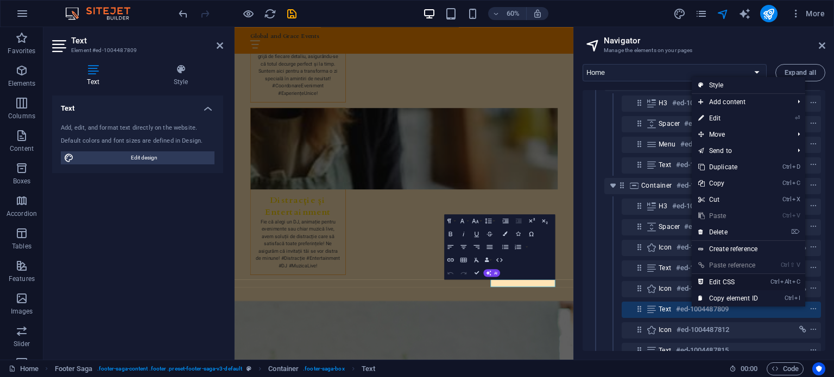
click at [735, 283] on link "Ctrl Alt C Edit CSS" at bounding box center [728, 282] width 73 height 16
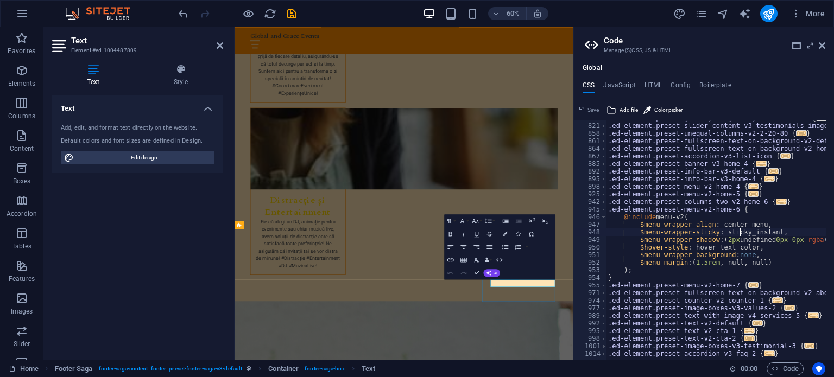
click at [742, 230] on div ".ed-element.preset-gallery-v3-gallery-rooms-suites { ... } .ed-element.preset-s…" at bounding box center [823, 238] width 434 height 247
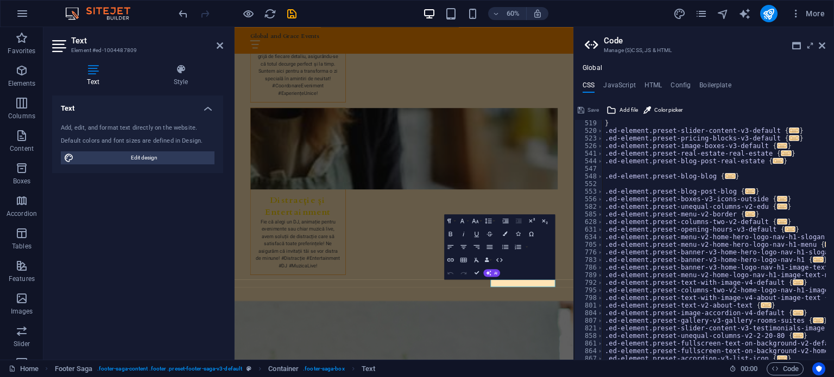
scroll to position [684, 0]
click at [818, 10] on span "More" at bounding box center [807, 13] width 34 height 11
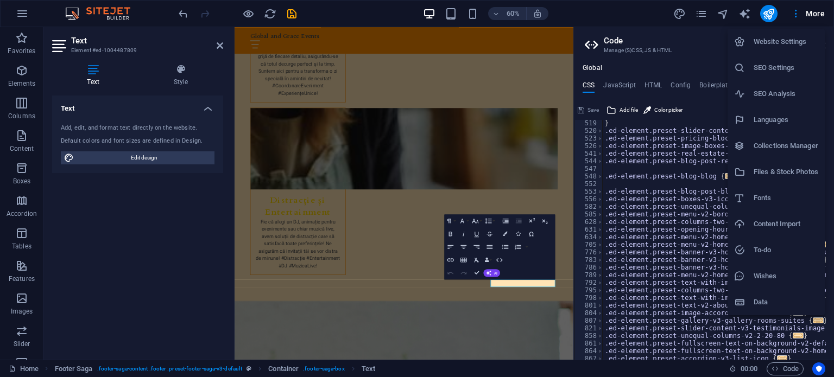
click at [782, 36] on h6 "Website Settings" at bounding box center [785, 41] width 65 height 13
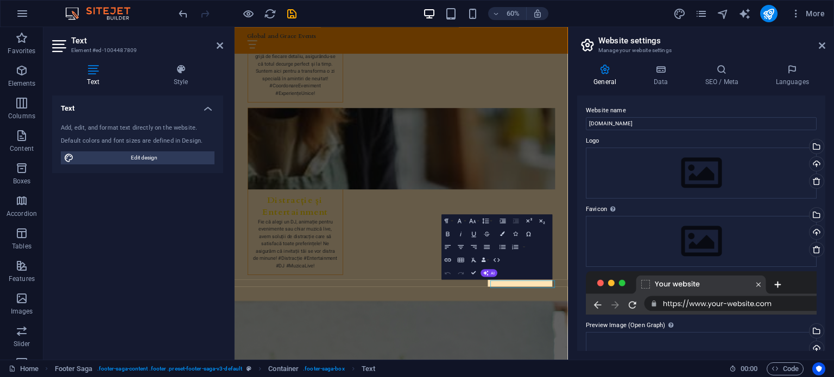
scroll to position [3721, 0]
click at [667, 73] on icon at bounding box center [660, 69] width 47 height 11
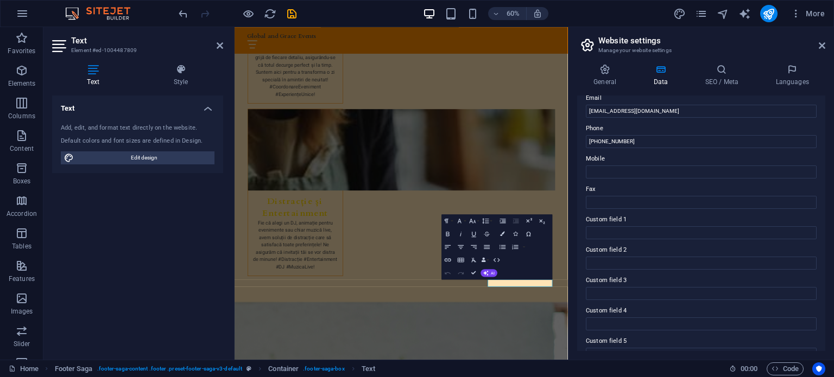
scroll to position [265, 0]
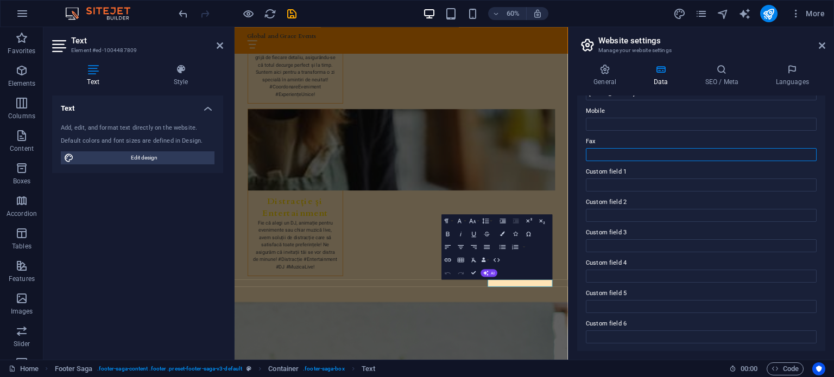
click at [639, 154] on input "Fax" at bounding box center [701, 154] width 231 height 13
click at [630, 189] on input "Custom field 1" at bounding box center [701, 185] width 231 height 13
drag, startPoint x: 72, startPoint y: 39, endPoint x: 119, endPoint y: 41, distance: 47.8
click at [78, 41] on h2 "Text" at bounding box center [147, 41] width 152 height 10
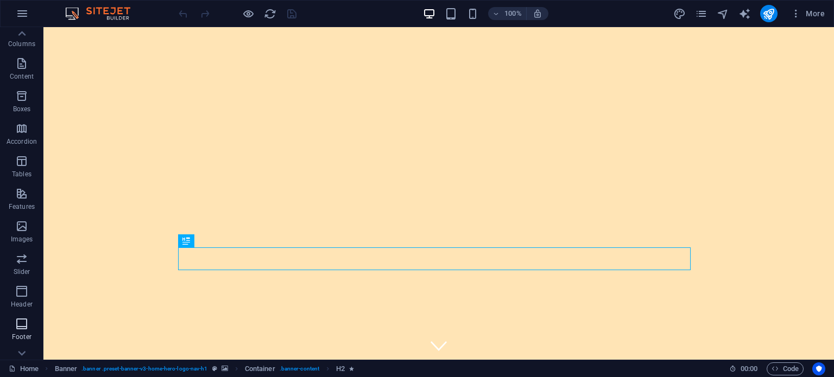
scroll to position [144, 0]
click at [22, 256] on icon "button" at bounding box center [21, 251] width 13 height 13
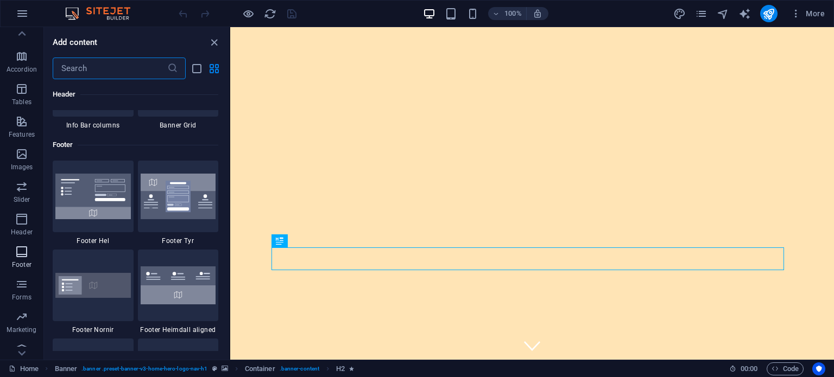
scroll to position [7186, 0]
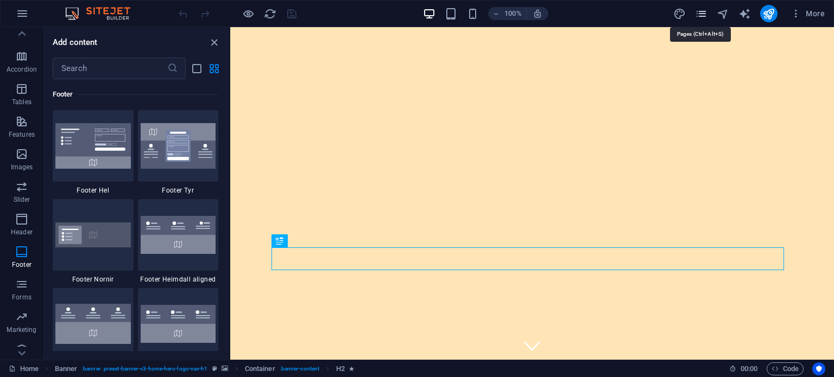
click at [701, 14] on icon "pages" at bounding box center [701, 14] width 12 height 12
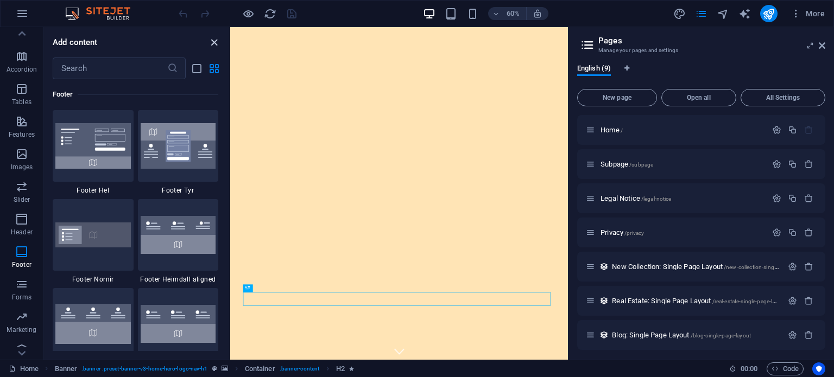
click at [209, 39] on icon "close panel" at bounding box center [214, 42] width 12 height 12
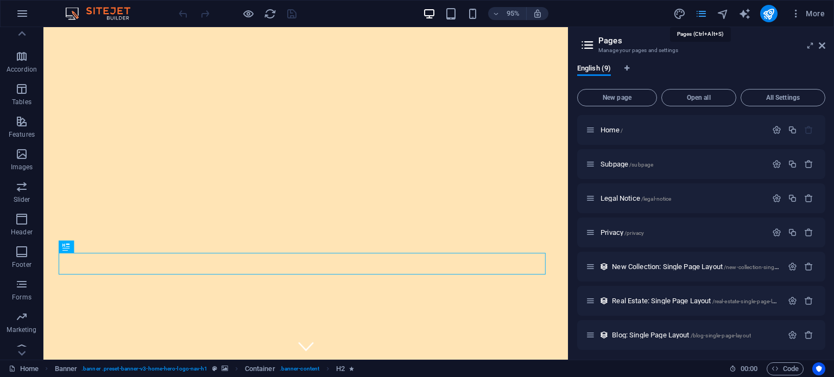
click at [703, 11] on icon "pages" at bounding box center [701, 14] width 12 height 12
click at [822, 43] on icon at bounding box center [822, 45] width 7 height 9
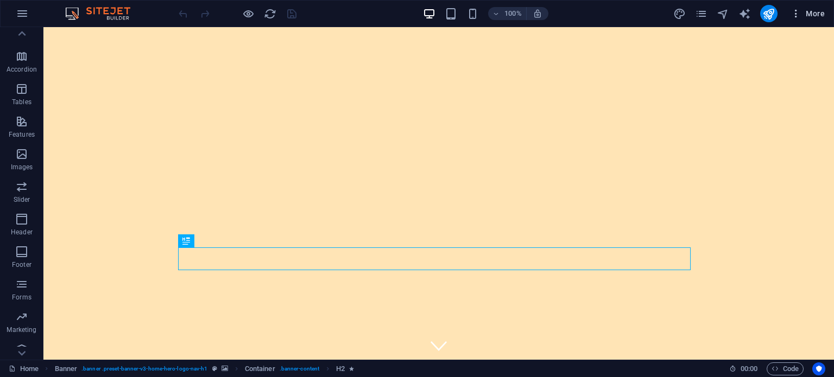
click at [790, 19] on button "More" at bounding box center [807, 13] width 43 height 17
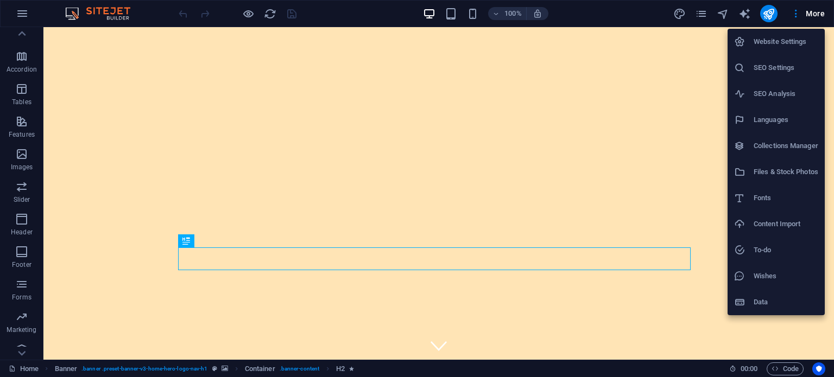
click at [778, 39] on h6 "Website Settings" at bounding box center [785, 41] width 65 height 13
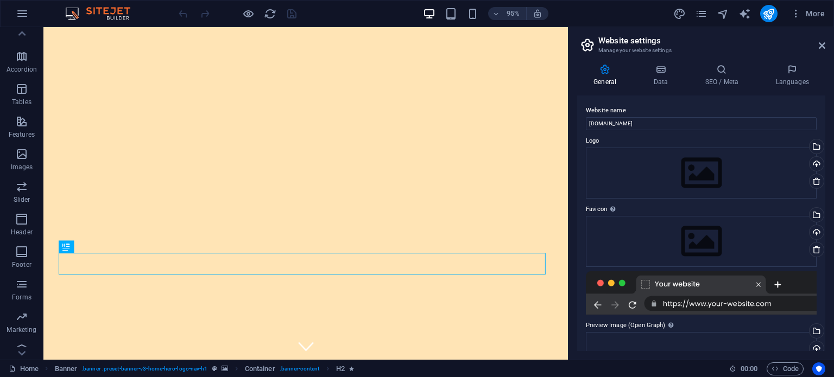
click at [654, 306] on div at bounding box center [701, 292] width 231 height 43
click at [656, 74] on icon at bounding box center [660, 69] width 47 height 11
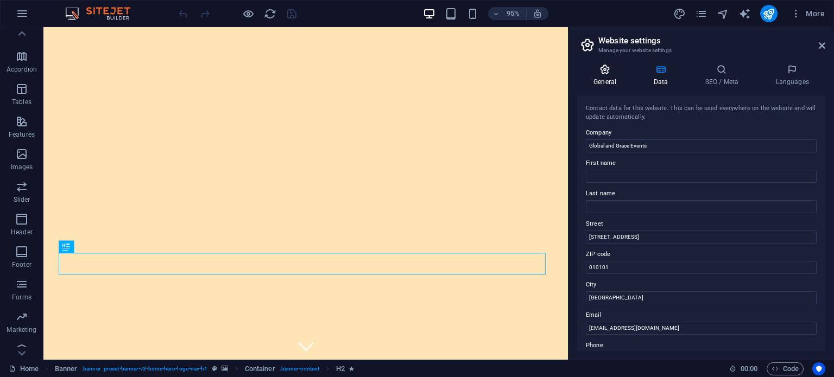
click at [616, 73] on icon at bounding box center [604, 69] width 55 height 11
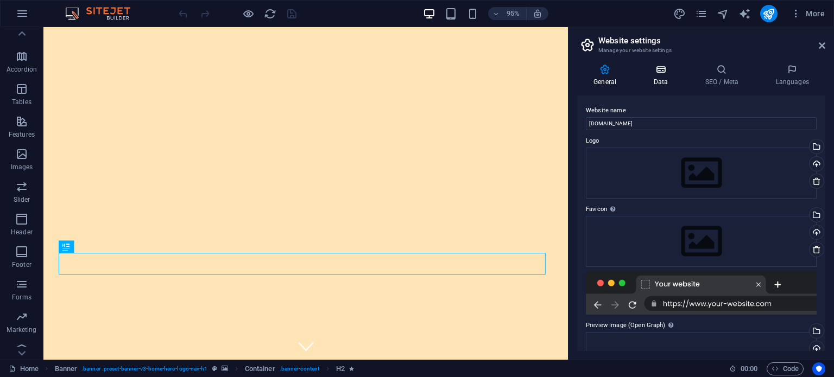
click at [650, 73] on icon at bounding box center [660, 69] width 47 height 11
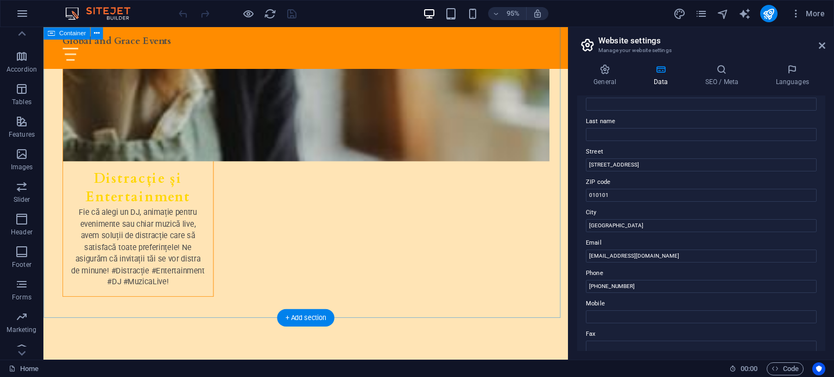
scroll to position [3720, 0]
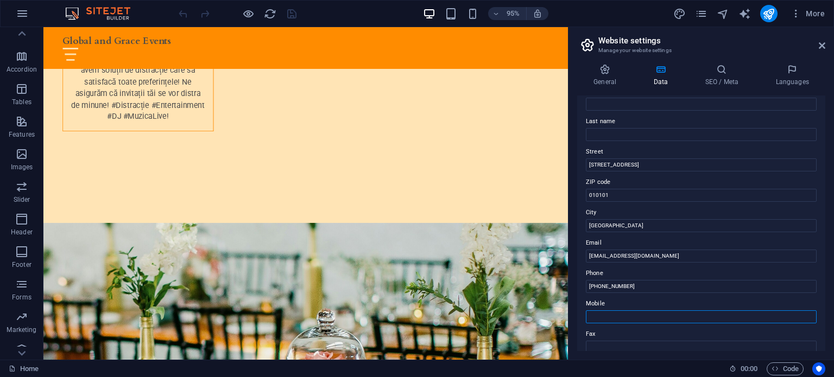
click at [613, 321] on input "Mobile" at bounding box center [701, 316] width 231 height 13
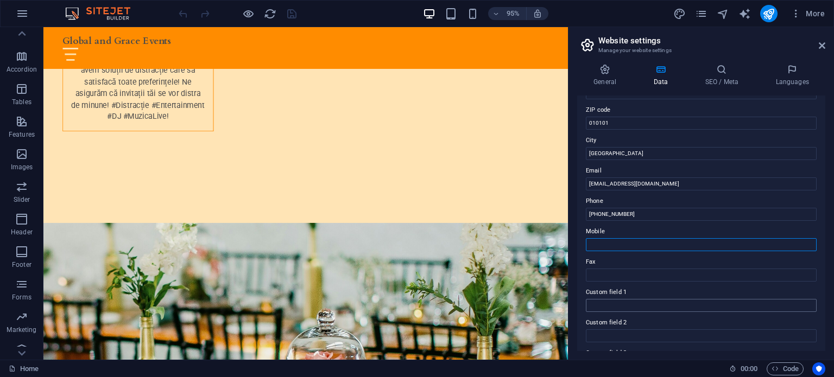
scroll to position [217, 0]
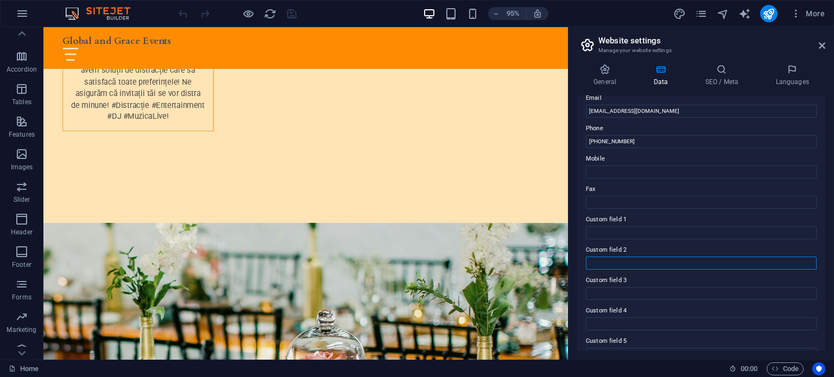
click at [608, 269] on input "Custom field 2" at bounding box center [701, 263] width 231 height 13
drag, startPoint x: 651, startPoint y: 293, endPoint x: 426, endPoint y: 244, distance: 230.9
click at [639, 263] on input "dgsgsgs" at bounding box center [701, 263] width 231 height 13
type input "d"
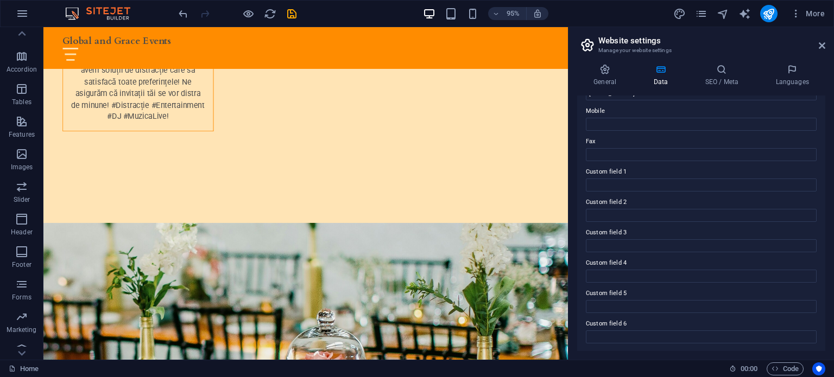
click at [623, 299] on label "Custom field 5" at bounding box center [701, 293] width 231 height 13
click at [623, 300] on input "Custom field 5" at bounding box center [701, 306] width 231 height 13
click at [623, 299] on label "Custom field 5" at bounding box center [701, 293] width 231 height 13
click at [623, 300] on input "Custom field 5" at bounding box center [701, 306] width 231 height 13
click at [623, 306] on input "0" at bounding box center [701, 306] width 231 height 13
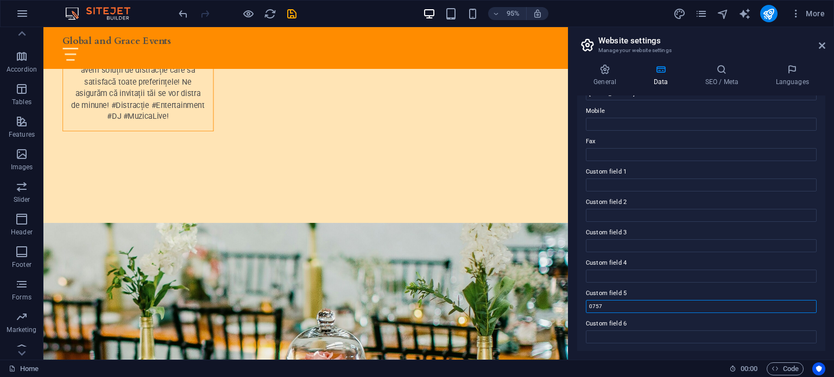
type input "07575"
drag, startPoint x: 623, startPoint y: 306, endPoint x: 567, endPoint y: 297, distance: 56.7
click at [568, 297] on aside "Website settings Manage your website settings General Data SEO / Meta Languages…" at bounding box center [701, 193] width 266 height 333
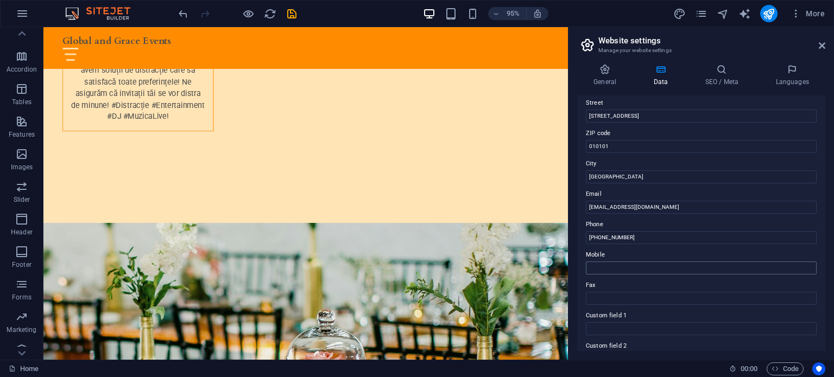
scroll to position [48, 0]
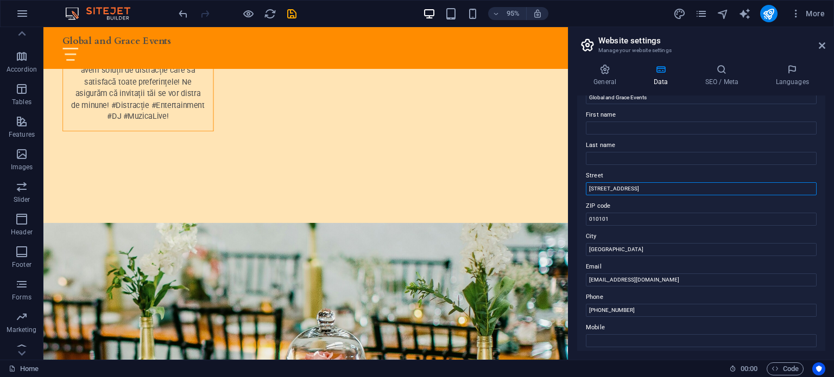
click at [643, 188] on input "[STREET_ADDRESS]" at bounding box center [701, 188] width 231 height 13
type input "Strada Exemplu 179"
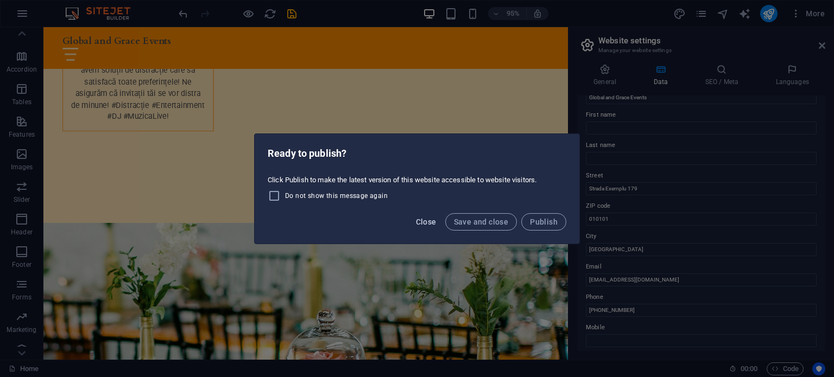
click at [419, 223] on span "Close" at bounding box center [426, 222] width 21 height 9
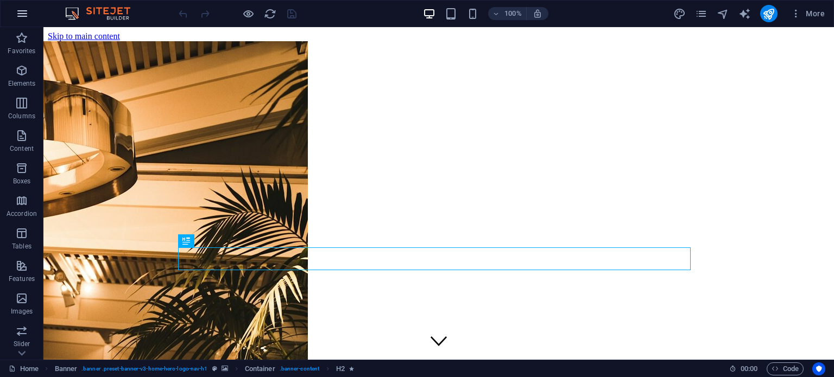
click at [26, 13] on icon "button" at bounding box center [22, 13] width 13 height 13
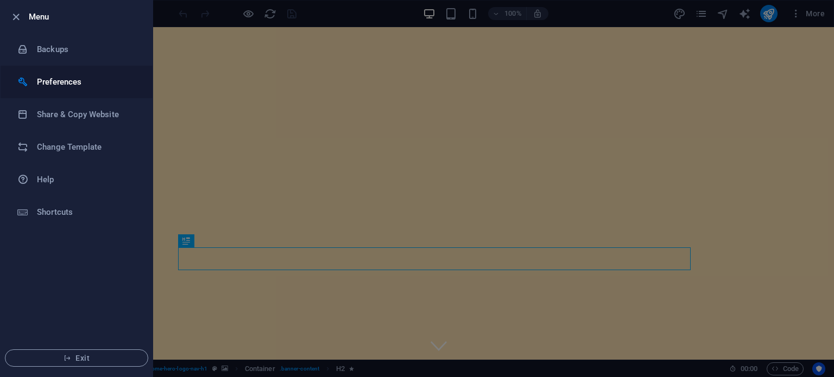
click at [42, 80] on h6 "Preferences" at bounding box center [87, 81] width 100 height 13
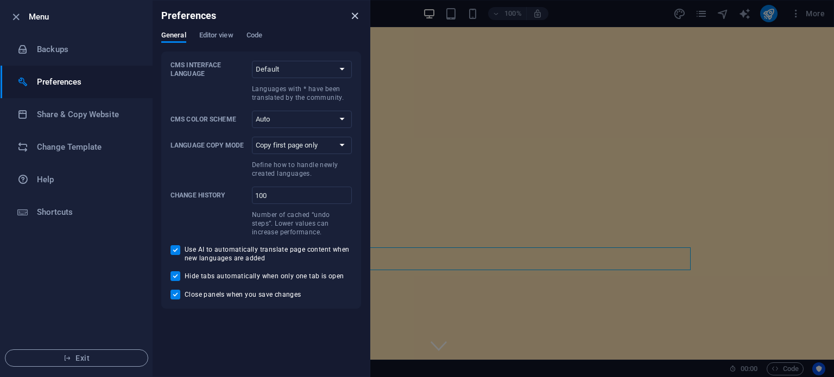
click at [354, 12] on icon "close" at bounding box center [354, 16] width 12 height 12
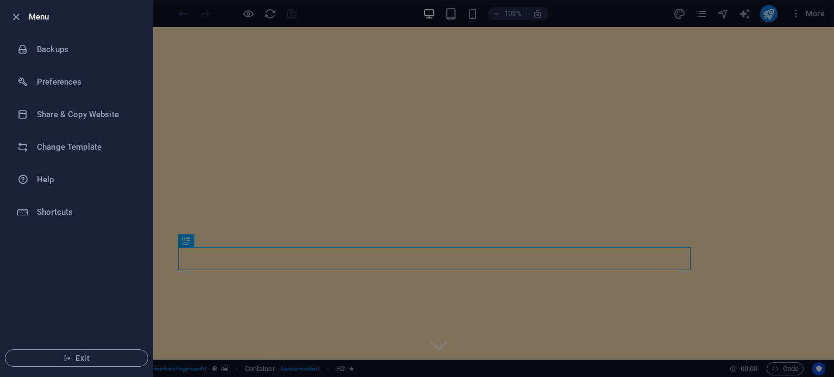
click at [688, 20] on div at bounding box center [417, 188] width 834 height 377
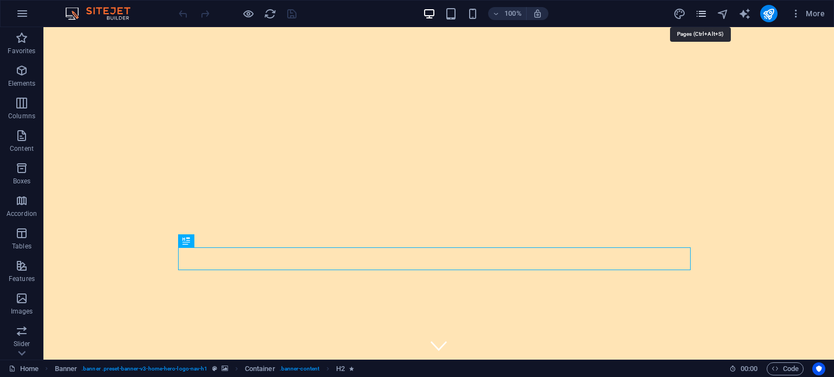
click at [697, 8] on icon "pages" at bounding box center [701, 14] width 12 height 12
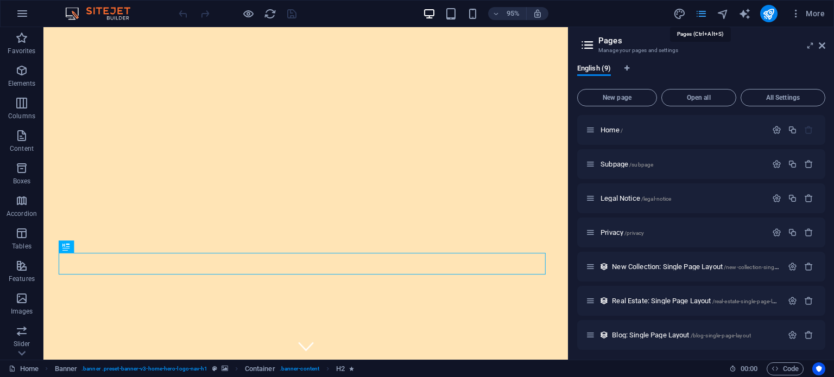
click at [697, 8] on icon "pages" at bounding box center [701, 14] width 12 height 12
click at [696, 13] on icon "pages" at bounding box center [701, 14] width 12 height 12
click at [822, 44] on icon at bounding box center [822, 45] width 7 height 9
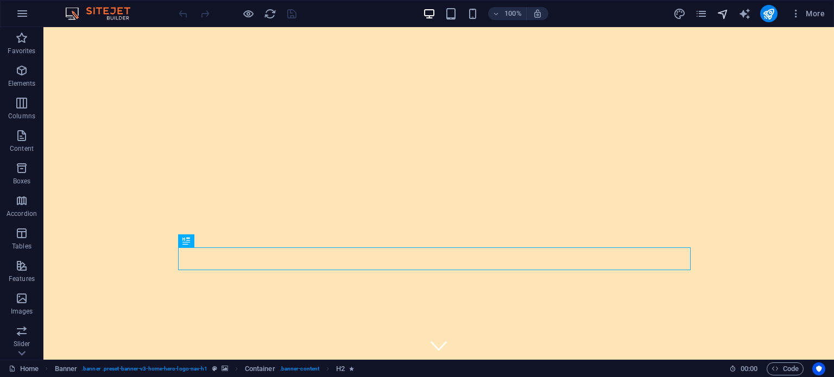
click at [725, 13] on icon "navigator" at bounding box center [722, 14] width 12 height 12
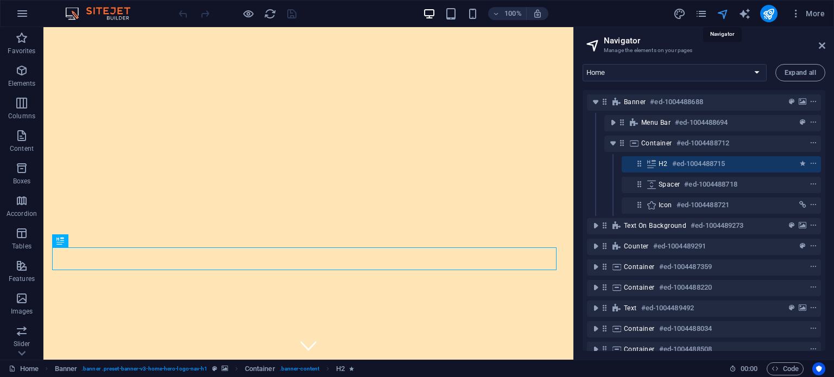
click at [725, 13] on icon "navigator" at bounding box center [722, 14] width 12 height 12
drag, startPoint x: 822, startPoint y: 47, endPoint x: 709, endPoint y: 0, distance: 122.9
click at [822, 47] on icon at bounding box center [822, 45] width 7 height 9
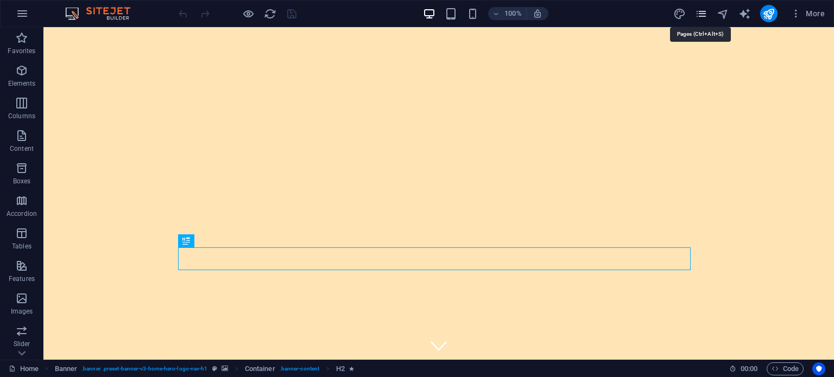
click at [699, 12] on icon "pages" at bounding box center [701, 14] width 12 height 12
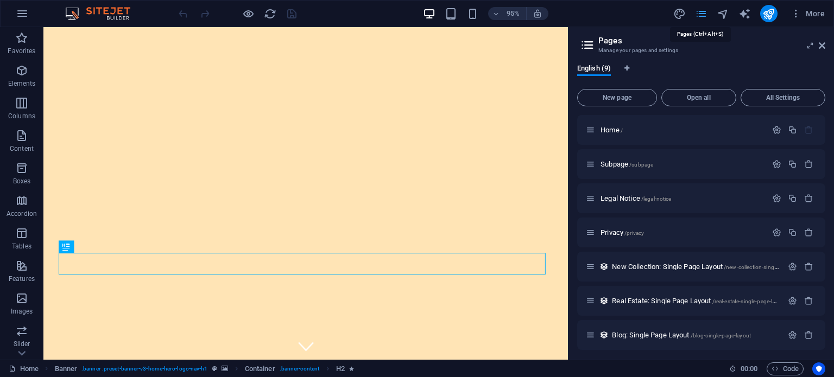
click at [699, 12] on icon "pages" at bounding box center [701, 14] width 12 height 12
drag, startPoint x: 724, startPoint y: 16, endPoint x: 730, endPoint y: 18, distance: 6.4
click at [730, 18] on div "More" at bounding box center [751, 13] width 156 height 17
click at [712, 15] on div "More" at bounding box center [751, 13] width 156 height 17
click at [719, 15] on icon "navigator" at bounding box center [722, 14] width 12 height 12
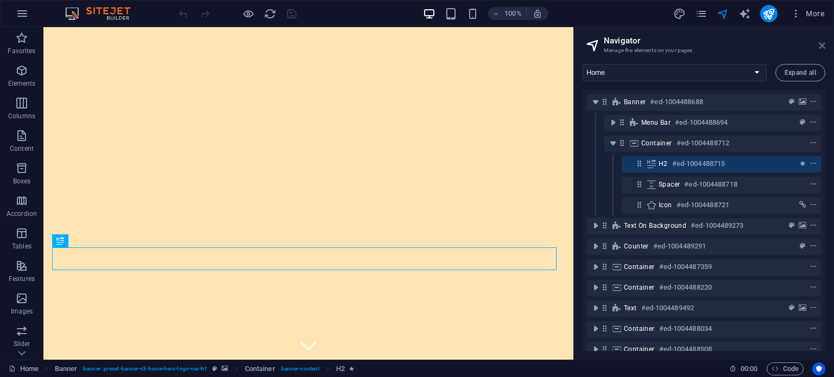
click at [820, 48] on icon at bounding box center [822, 45] width 7 height 9
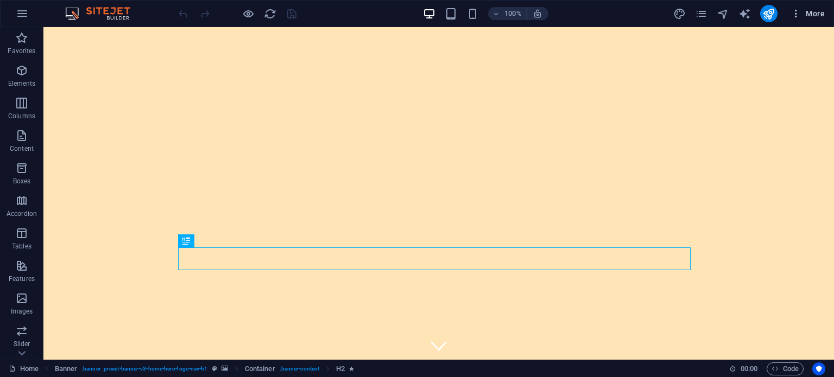
click at [794, 17] on icon "button" at bounding box center [795, 13] width 11 height 11
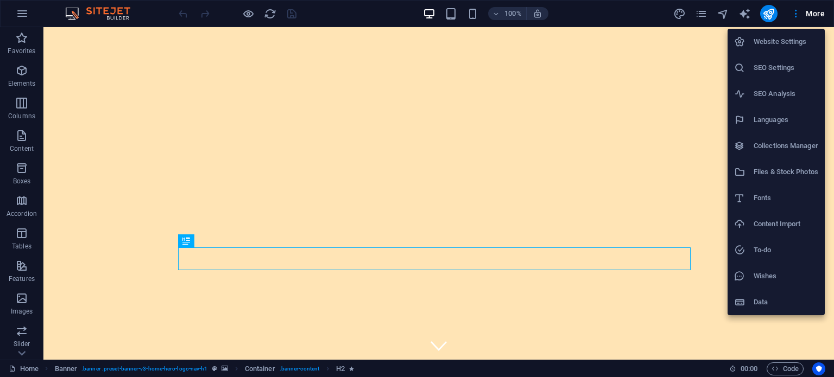
click at [781, 147] on h6 "Collections Manager" at bounding box center [785, 145] width 65 height 13
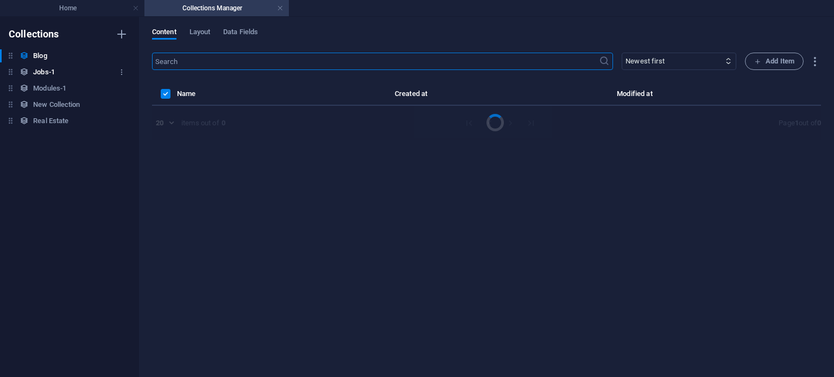
click at [49, 74] on h6 "Jobs-1" at bounding box center [44, 72] width 22 height 13
click at [49, 88] on h6 "Modules-1" at bounding box center [49, 88] width 33 height 13
click at [45, 68] on h6 "Jobs-1" at bounding box center [44, 72] width 22 height 13
drag, startPoint x: 46, startPoint y: 61, endPoint x: 48, endPoint y: 73, distance: 12.1
click at [47, 66] on div "Blog Blog Jobs-1 Jobs-1 Modules-1 Modules-1 New Collection New Collection Real …" at bounding box center [64, 88] width 128 height 78
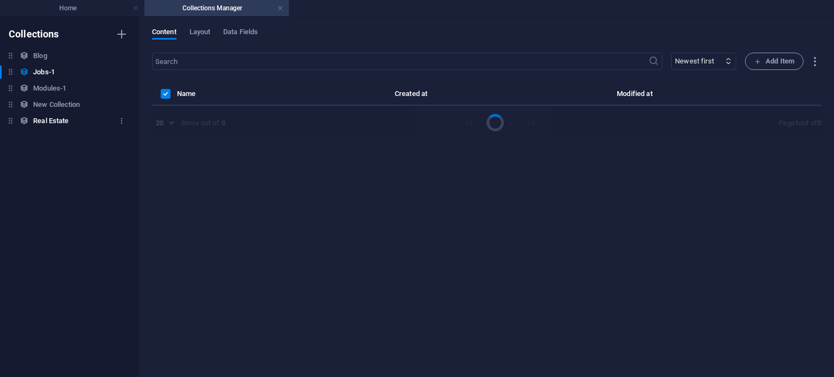
drag, startPoint x: 53, startPoint y: 92, endPoint x: 58, endPoint y: 116, distance: 24.4
click at [55, 97] on div "Blog Blog Jobs-1 Jobs-1 Modules-1 Modules-1 New Collection New Collection Real …" at bounding box center [64, 88] width 128 height 78
click at [59, 117] on h6 "Real Estate" at bounding box center [50, 121] width 35 height 13
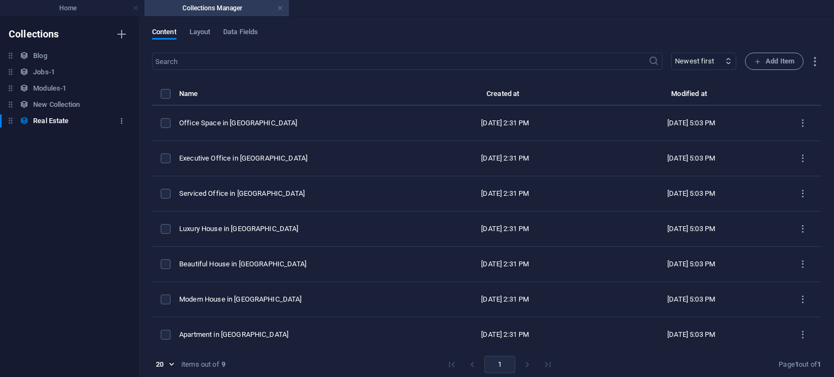
click at [124, 123] on icon "button" at bounding box center [122, 121] width 8 height 8
click at [128, 190] on h6 "Delete" at bounding box center [131, 194] width 29 height 13
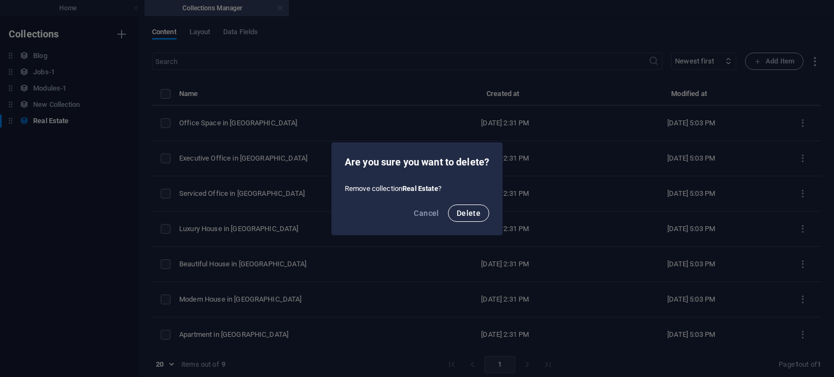
click at [471, 212] on span "Delete" at bounding box center [468, 213] width 24 height 9
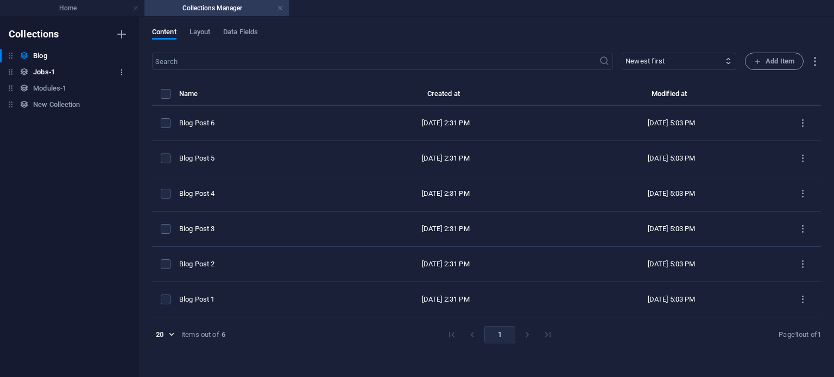
click at [120, 73] on icon "button" at bounding box center [122, 72] width 8 height 8
click at [139, 147] on h6 "Delete" at bounding box center [131, 145] width 29 height 13
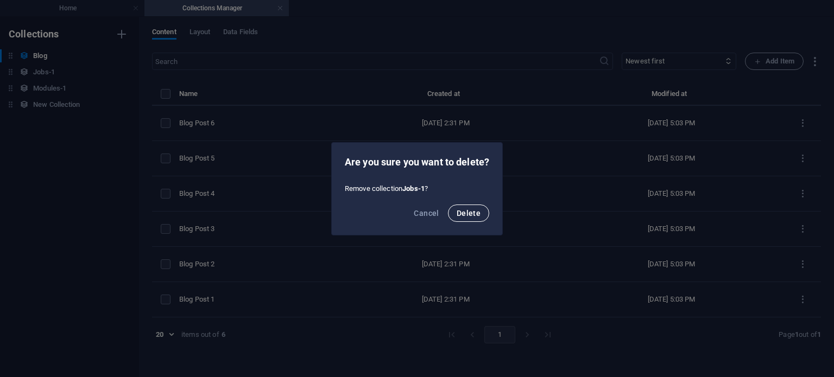
click at [480, 214] on span "Delete" at bounding box center [468, 213] width 24 height 9
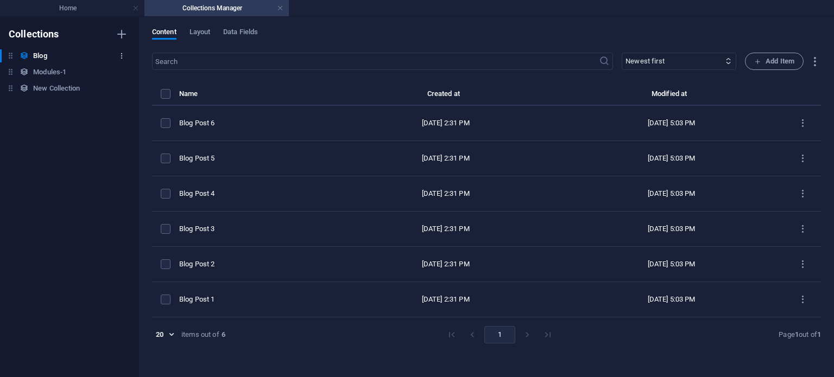
click at [124, 58] on icon "button" at bounding box center [122, 56] width 8 height 8
click at [135, 130] on h6 "Delete" at bounding box center [131, 129] width 29 height 13
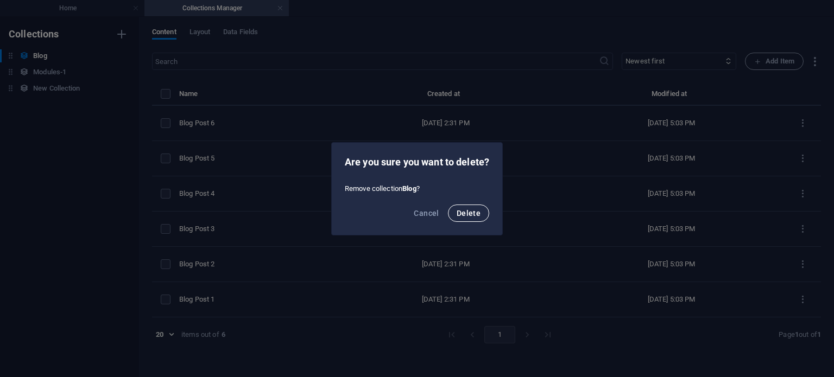
click at [462, 209] on span "Delete" at bounding box center [468, 213] width 24 height 9
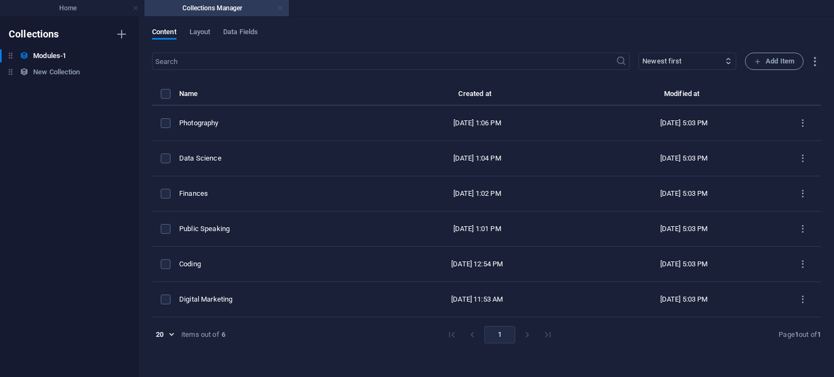
click at [278, 10] on link at bounding box center [280, 8] width 7 height 10
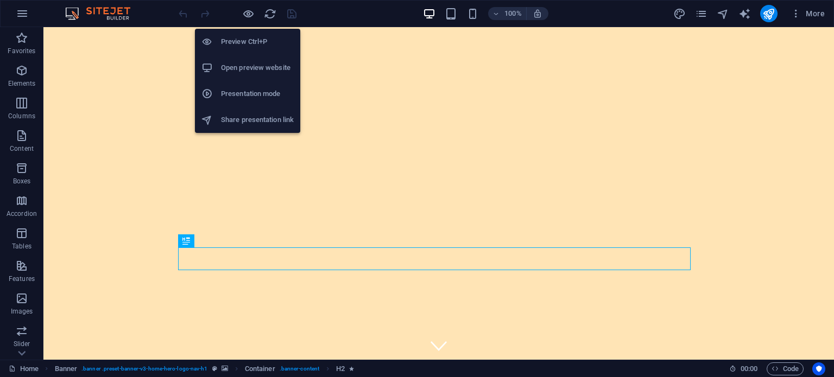
click at [252, 120] on h6 "Share presentation link" at bounding box center [257, 119] width 73 height 13
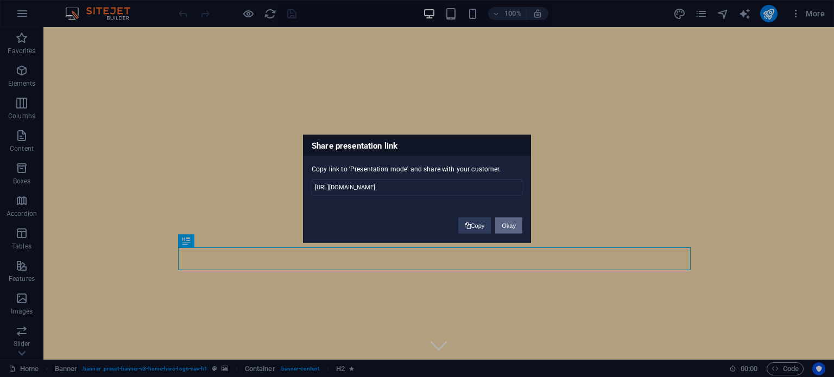
click at [510, 224] on button "Okay" at bounding box center [508, 225] width 27 height 16
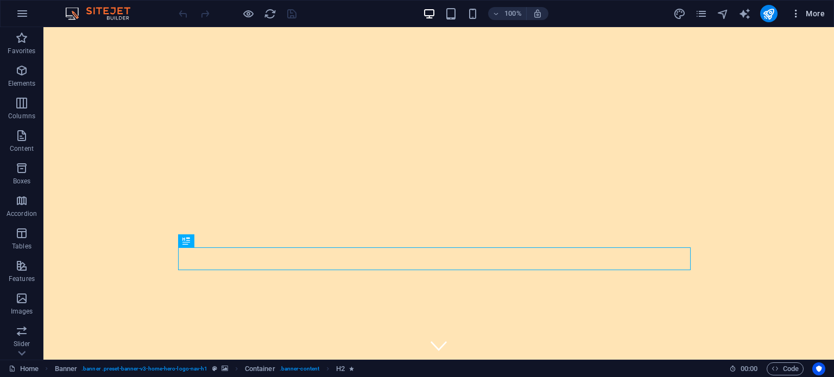
click at [790, 10] on icon "button" at bounding box center [795, 13] width 11 height 11
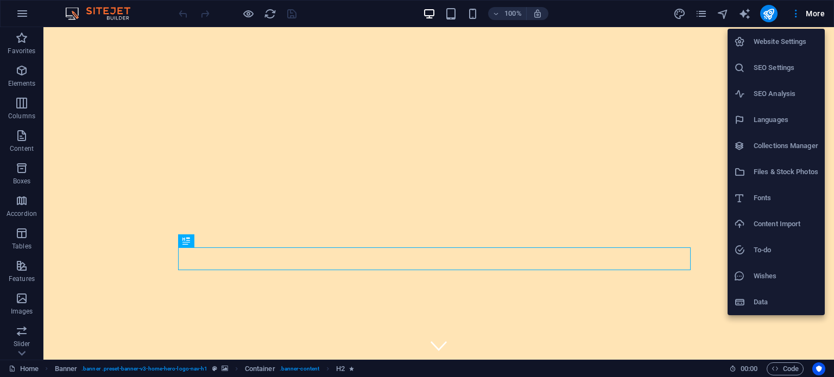
click at [782, 226] on h6 "Content Import" at bounding box center [785, 224] width 65 height 13
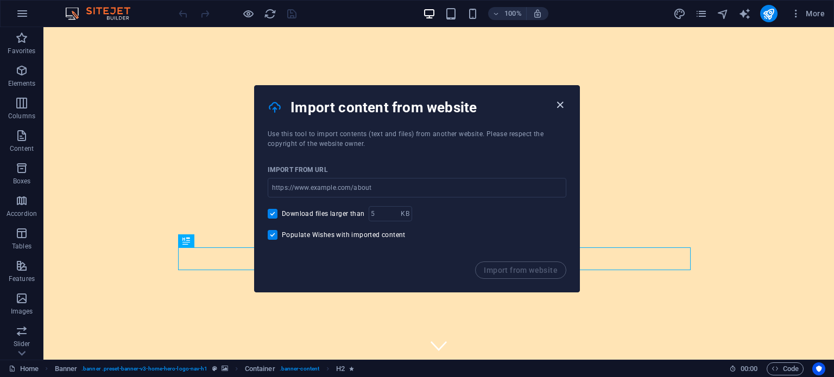
click at [562, 106] on icon "button" at bounding box center [560, 105] width 12 height 12
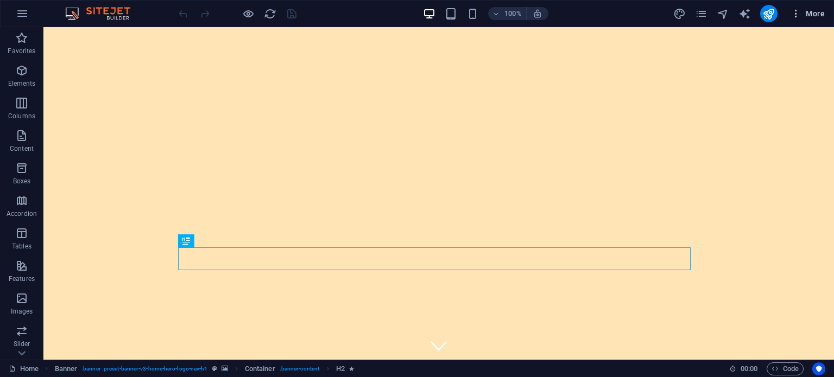
click at [810, 17] on span "More" at bounding box center [807, 13] width 34 height 11
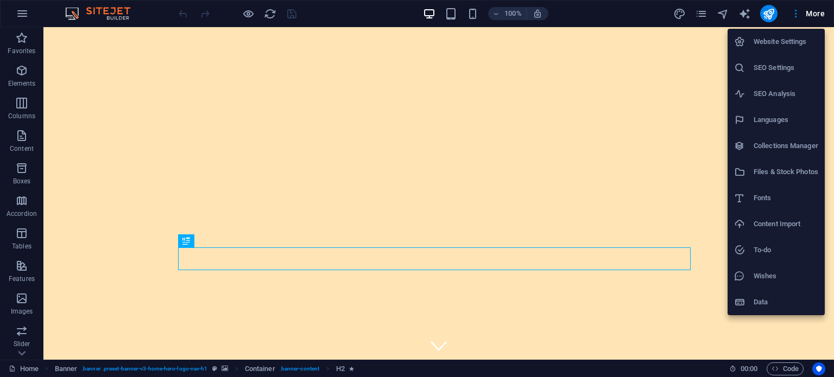
click at [772, 296] on h6 "Data" at bounding box center [785, 302] width 65 height 13
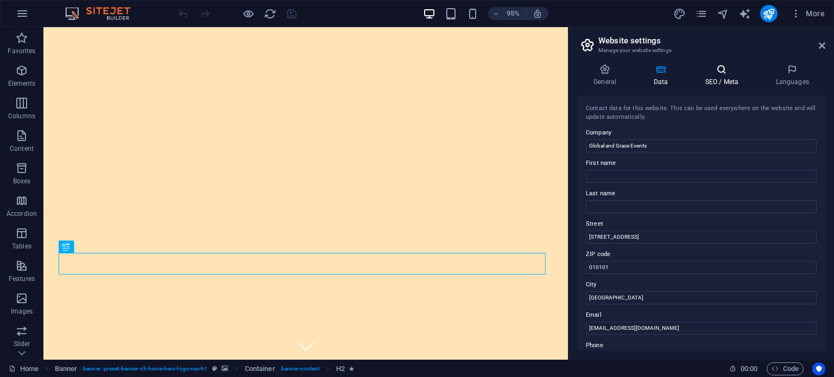
click at [713, 72] on icon at bounding box center [721, 69] width 66 height 11
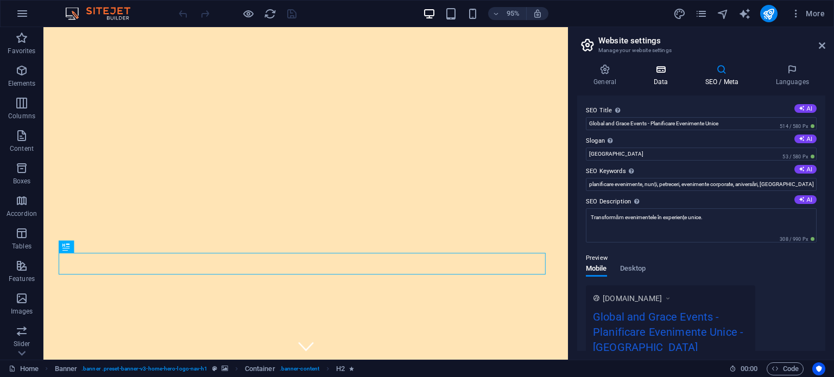
click at [664, 75] on h4 "Data" at bounding box center [663, 75] width 52 height 23
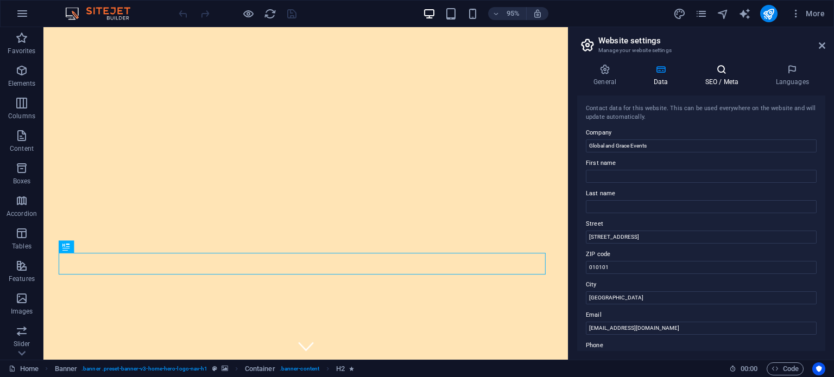
click at [702, 80] on h4 "SEO / Meta" at bounding box center [723, 75] width 71 height 23
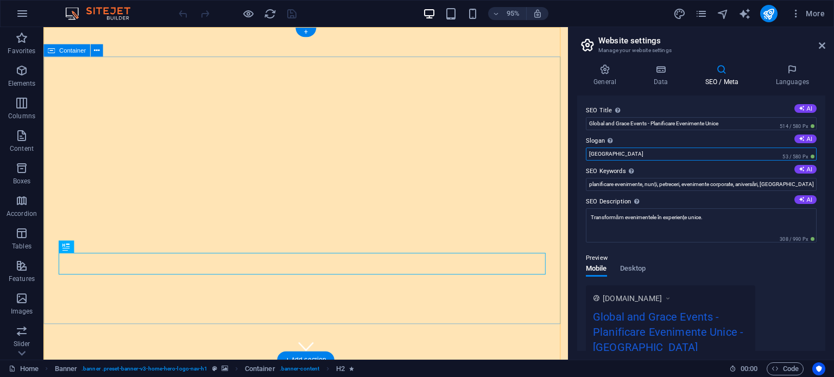
drag, startPoint x: 664, startPoint y: 184, endPoint x: 500, endPoint y: 175, distance: 163.6
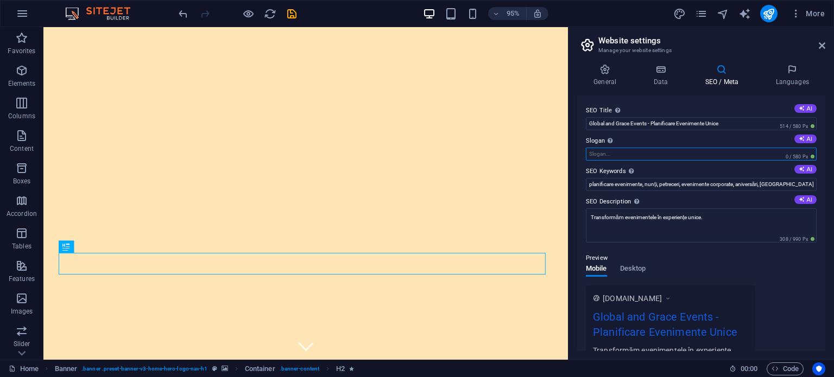
scroll to position [72, 0]
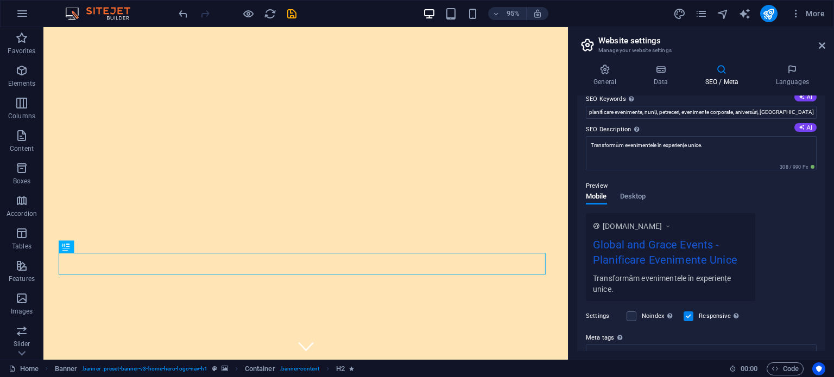
click at [695, 315] on div "Responsive Determine whether the website should be responsive based on screen r…" at bounding box center [712, 316] width 58 height 13
click at [689, 315] on label at bounding box center [688, 317] width 10 height 10
click at [0, 0] on input "Responsive Determine whether the website should be responsive based on screen r…" at bounding box center [0, 0] width 0 height 0
click at [689, 315] on label at bounding box center [688, 317] width 10 height 10
click at [0, 0] on input "Responsive Determine whether the website should be responsive based on screen r…" at bounding box center [0, 0] width 0 height 0
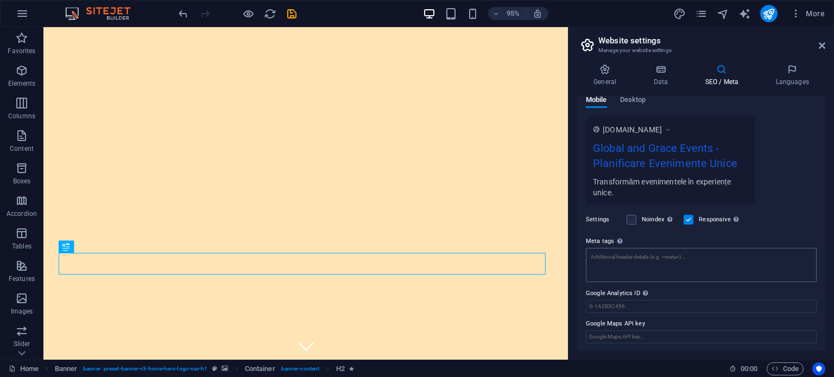
scroll to position [0, 0]
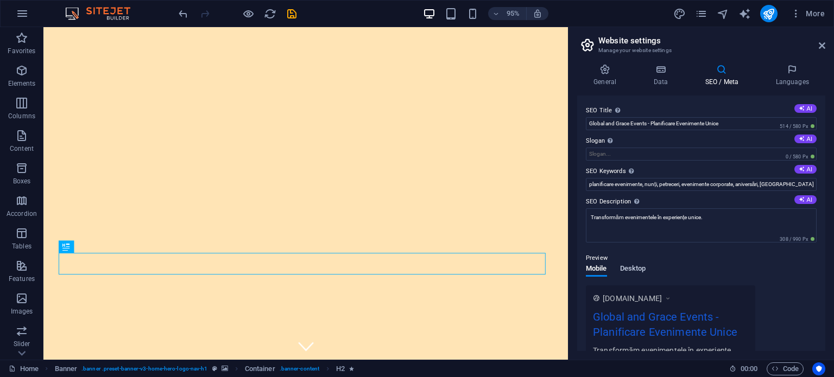
click at [635, 268] on span "Desktop" at bounding box center [633, 269] width 26 height 15
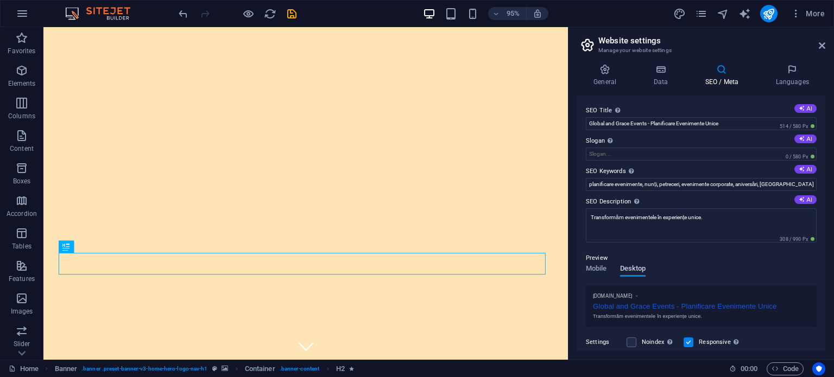
scroll to position [72, 0]
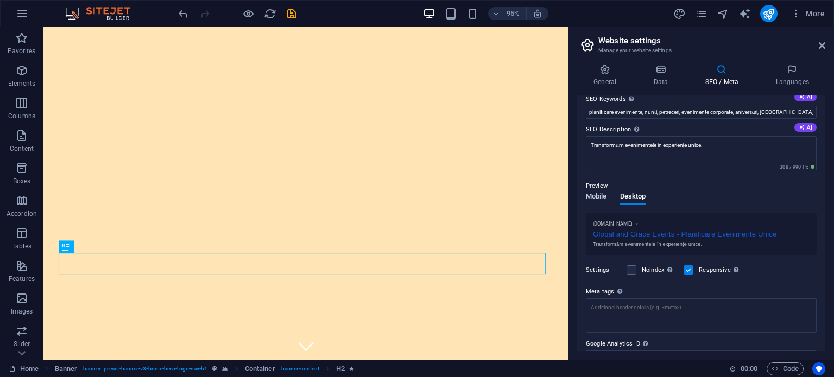
click at [604, 193] on span "Mobile" at bounding box center [596, 197] width 21 height 15
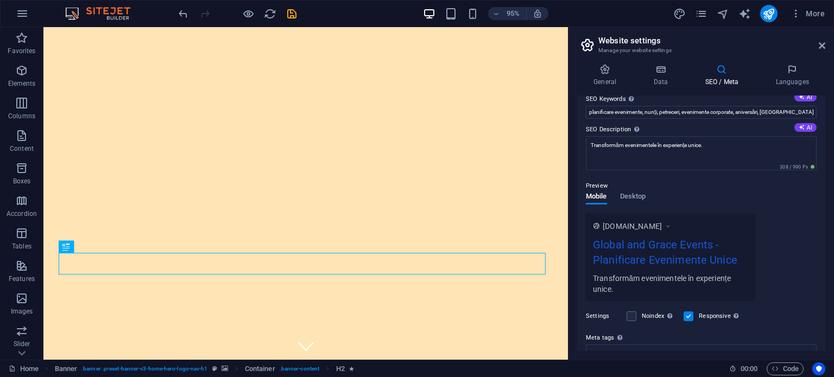
scroll to position [0, 0]
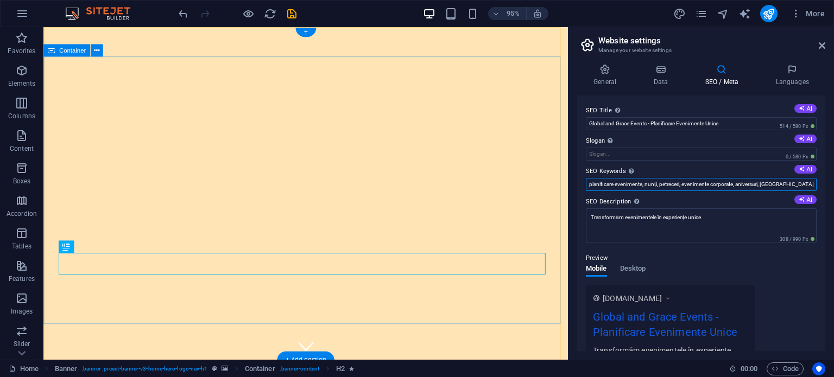
drag, startPoint x: 789, startPoint y: 212, endPoint x: 505, endPoint y: 188, distance: 284.9
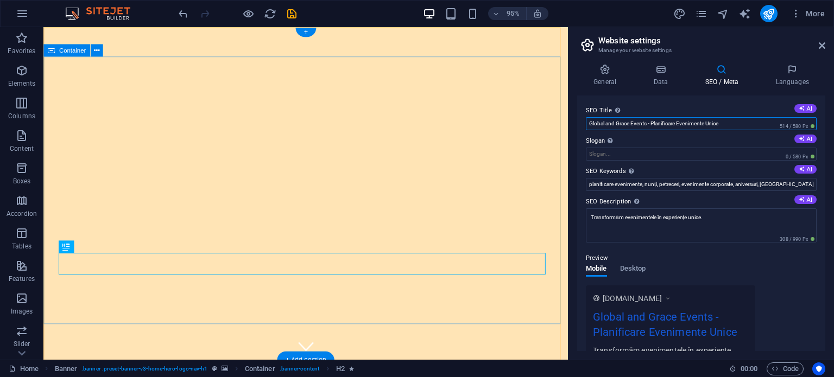
drag, startPoint x: 710, startPoint y: 146, endPoint x: 588, endPoint y: 141, distance: 122.2
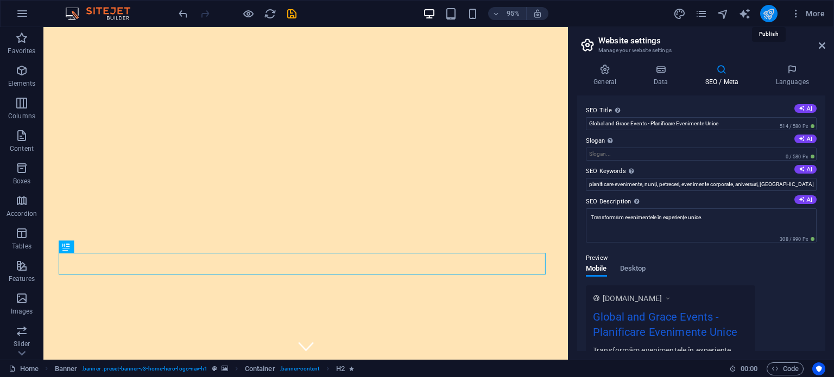
click at [762, 14] on icon "publish" at bounding box center [768, 14] width 12 height 12
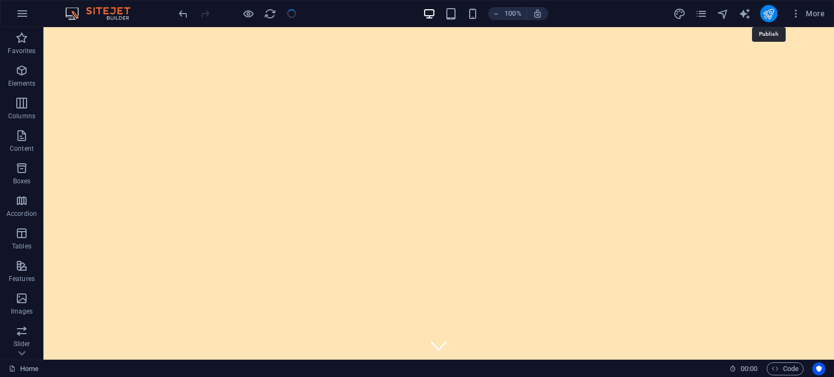
click at [771, 12] on icon "publish" at bounding box center [768, 14] width 12 height 12
